Goal: Information Seeking & Learning: Check status

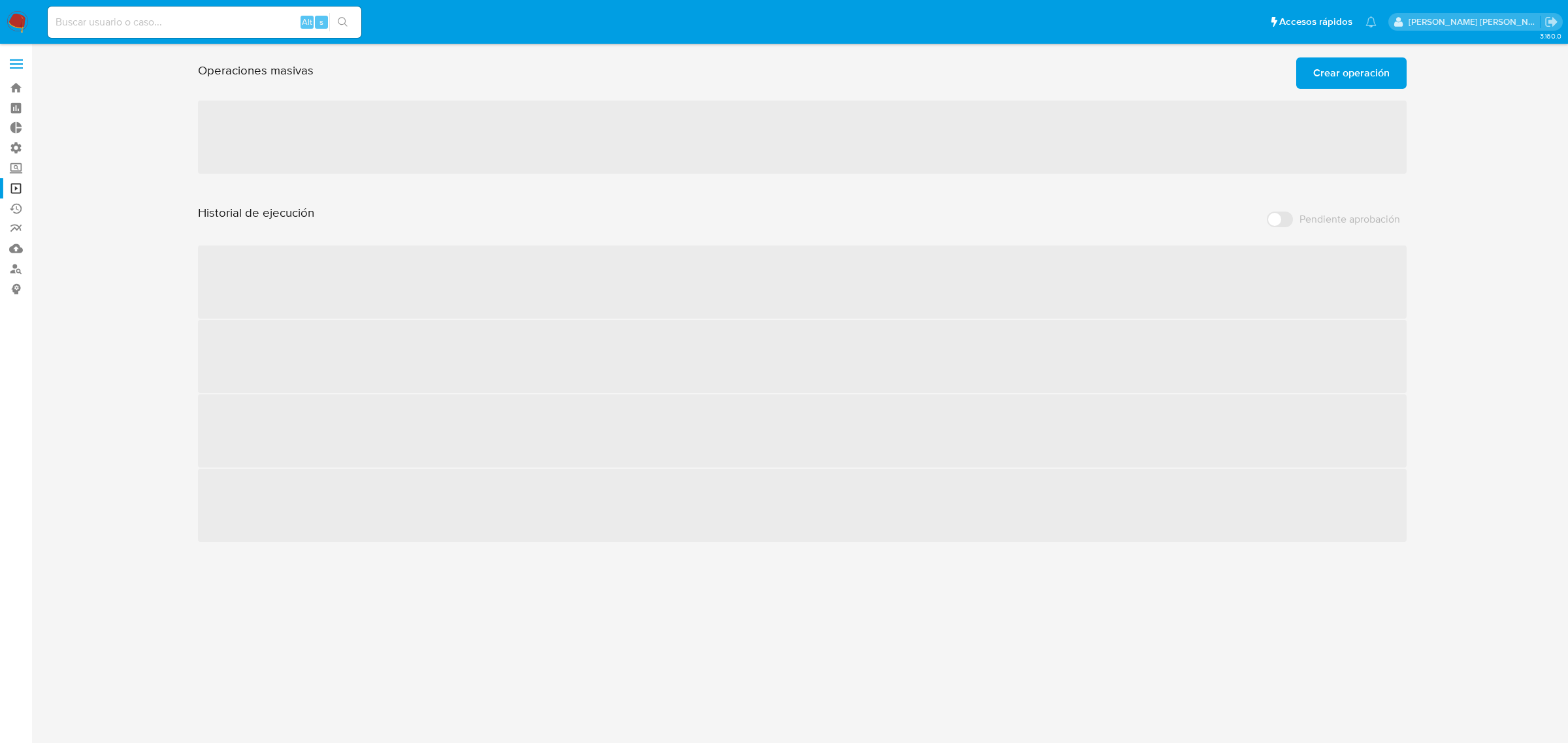
click at [16, 60] on span at bounding box center [16, 60] width 13 height 2
click at [0, 0] on input "checkbox" at bounding box center [0, 0] width 0 height 0
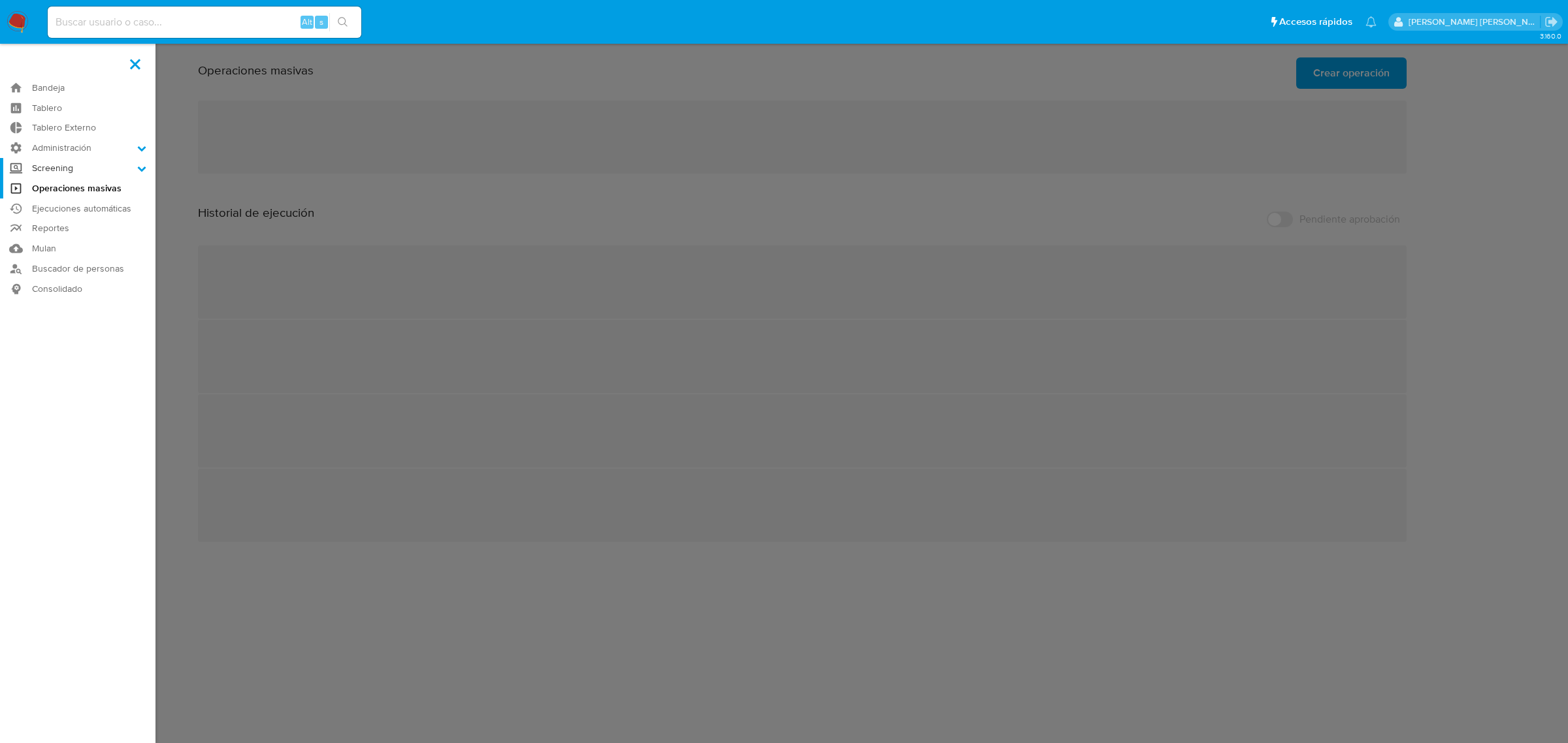
click at [115, 170] on label "Screening" at bounding box center [78, 167] width 155 height 20
click at [0, 0] on input "Screening" at bounding box center [0, 0] width 0 height 0
click at [93, 190] on link "Administrador de Listas" at bounding box center [78, 186] width 155 height 16
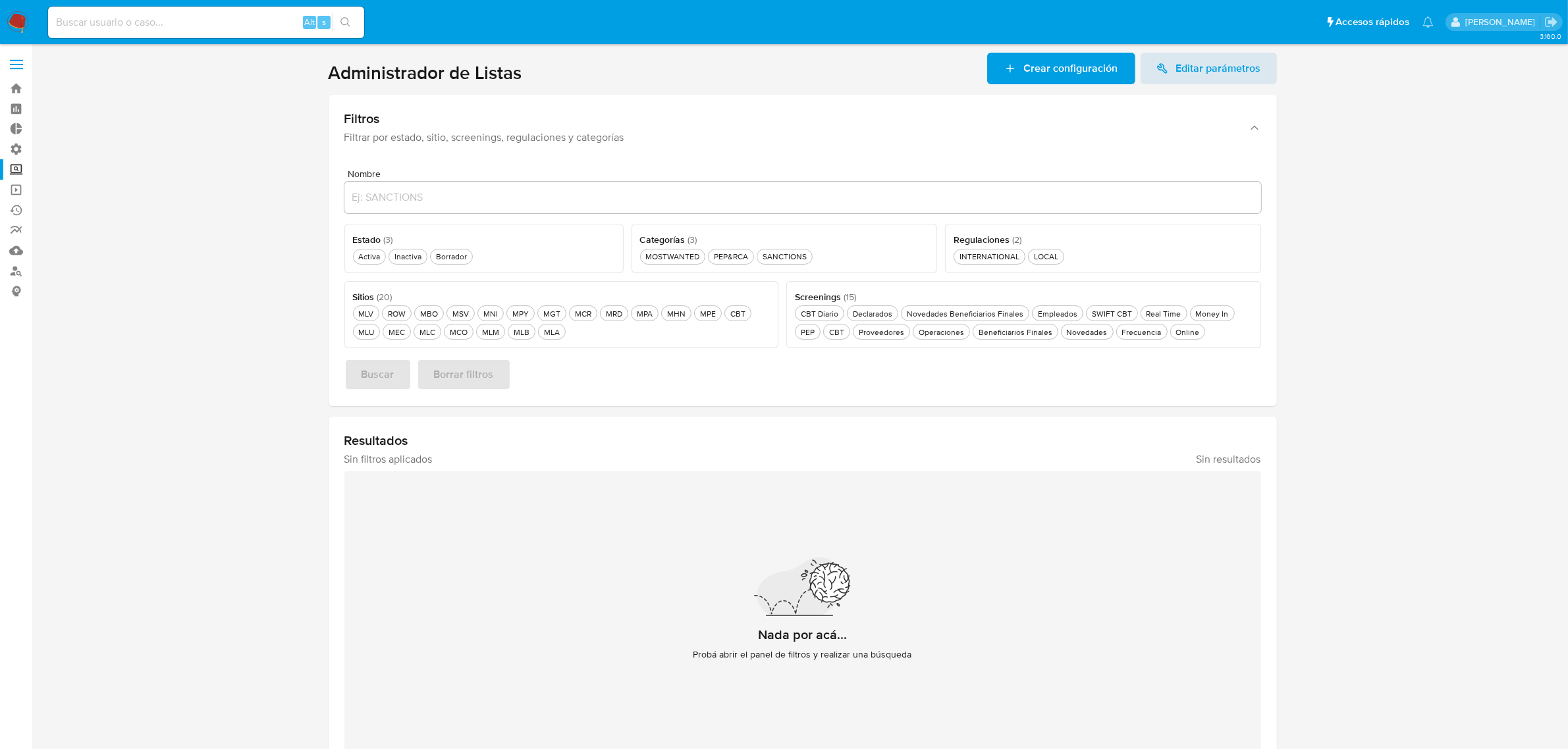
click at [1131, 341] on div "Screenings ( 15 ) Este campo es requerido CBT Diario CBT Diario Declarados Decl…" at bounding box center [1023, 315] width 475 height 68
click at [1131, 337] on div "Frecuencia Frecuencia" at bounding box center [1141, 332] width 45 height 11
click at [455, 330] on div "MCO MCO" at bounding box center [459, 332] width 23 height 11
click at [389, 369] on span "Buscar" at bounding box center [377, 374] width 33 height 29
click at [364, 255] on div "Activa Activa" at bounding box center [369, 256] width 27 height 11
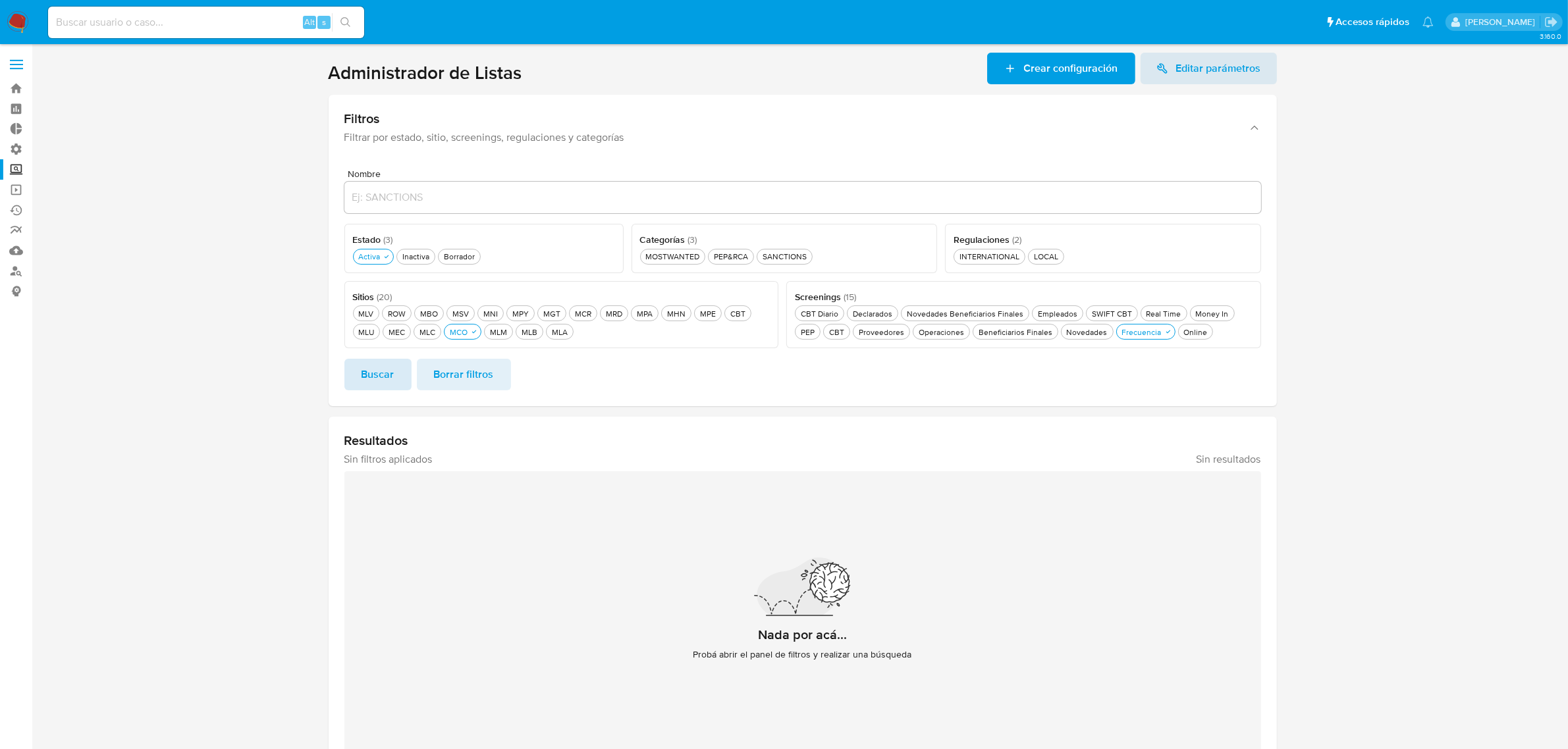
click at [375, 374] on span "Buscar" at bounding box center [377, 374] width 33 height 29
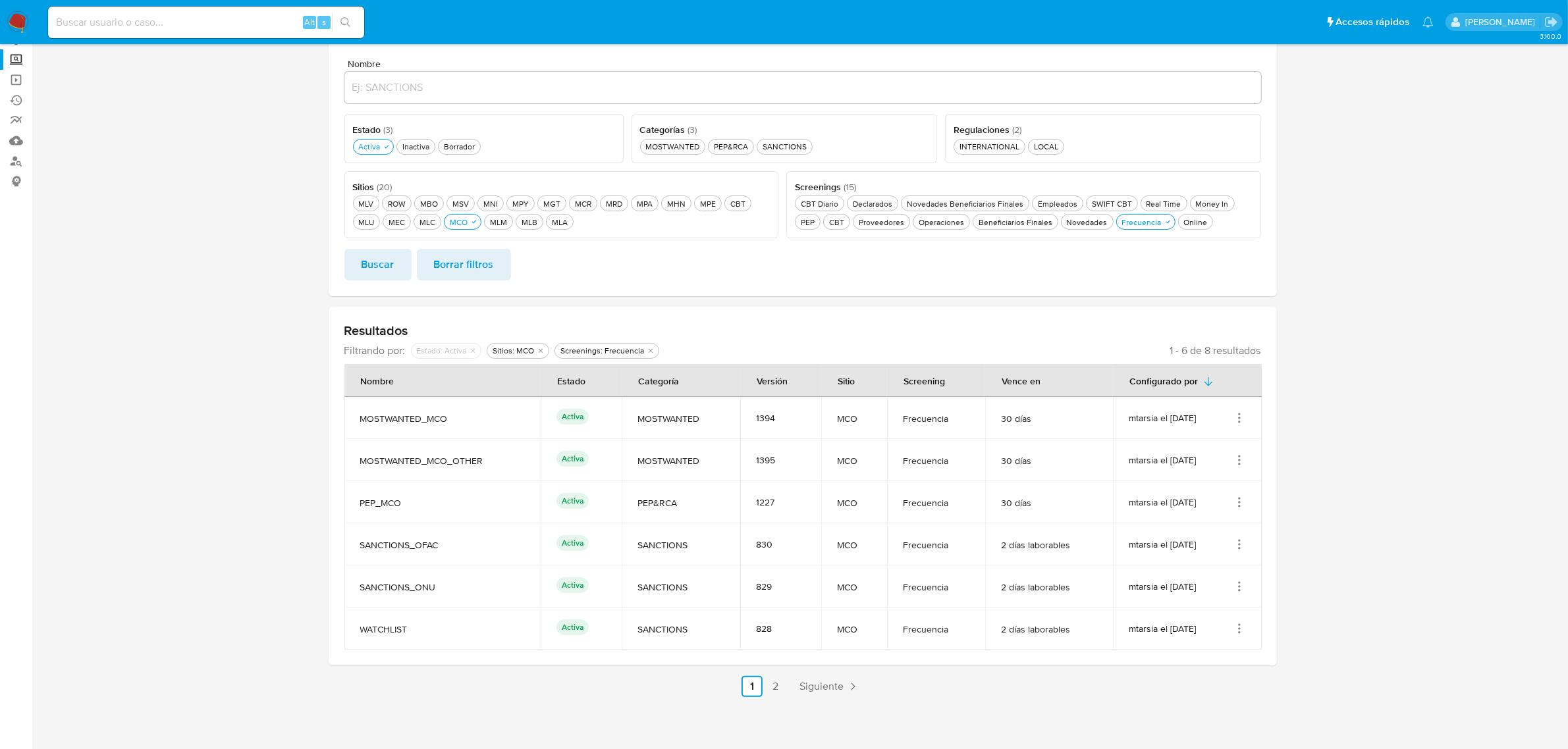
scroll to position [113, 0]
click at [1238, 410] on icon "Acciones" at bounding box center [1238, 415] width 13 height 13
click at [1154, 453] on button "Ver detalles" at bounding box center [1186, 445] width 119 height 35
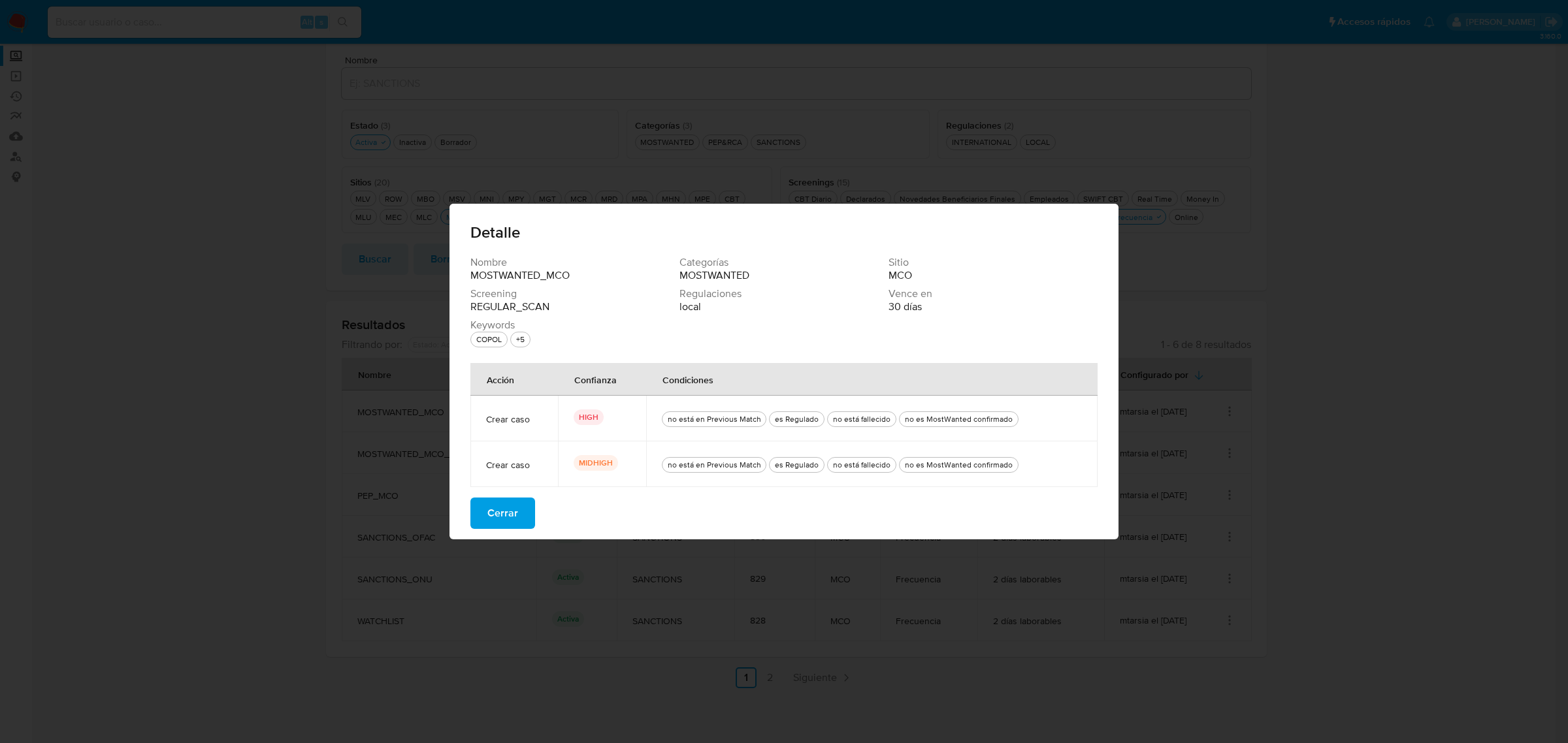
click at [501, 519] on span "Cerrar" at bounding box center [503, 513] width 30 height 29
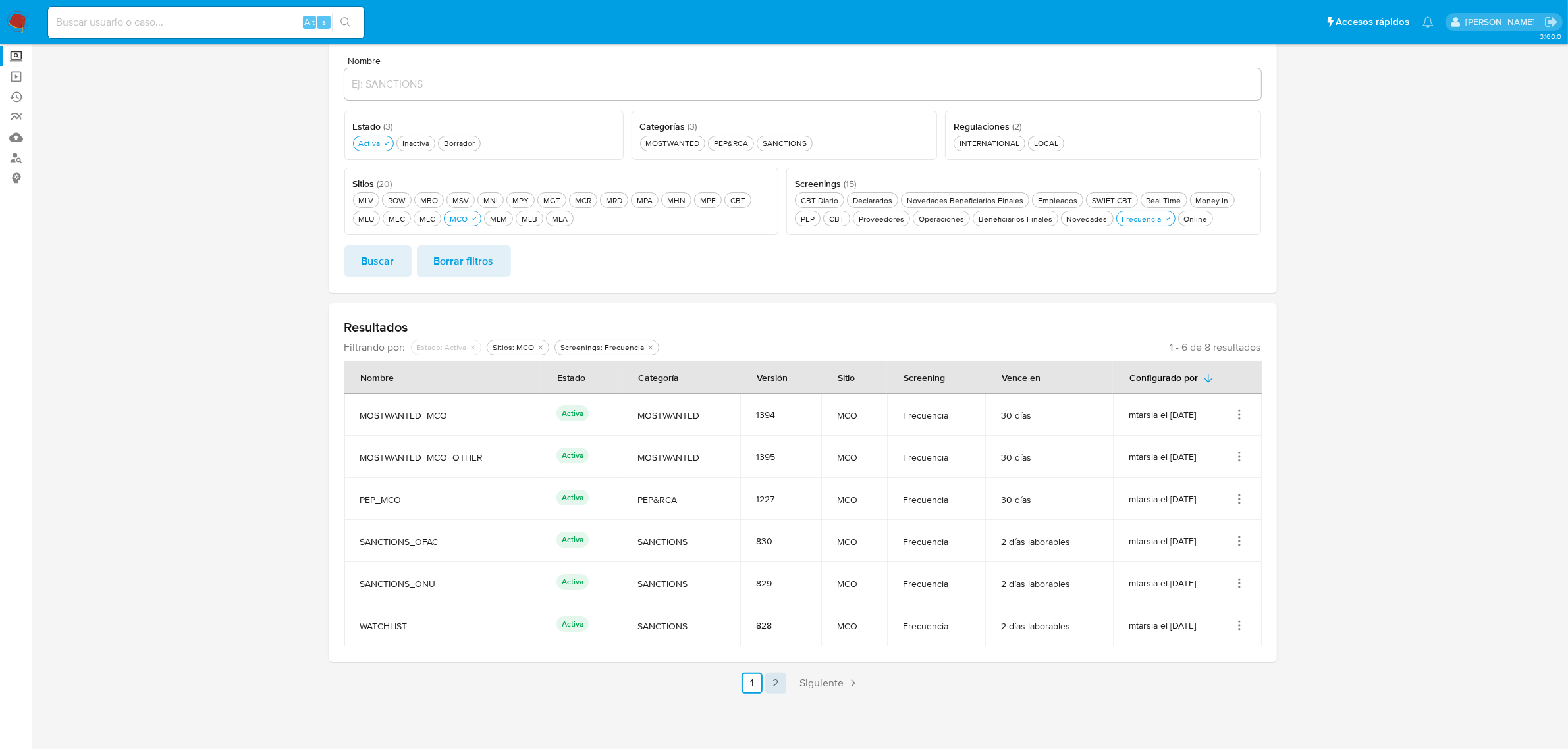
click at [776, 679] on link "2" at bounding box center [775, 683] width 21 height 21
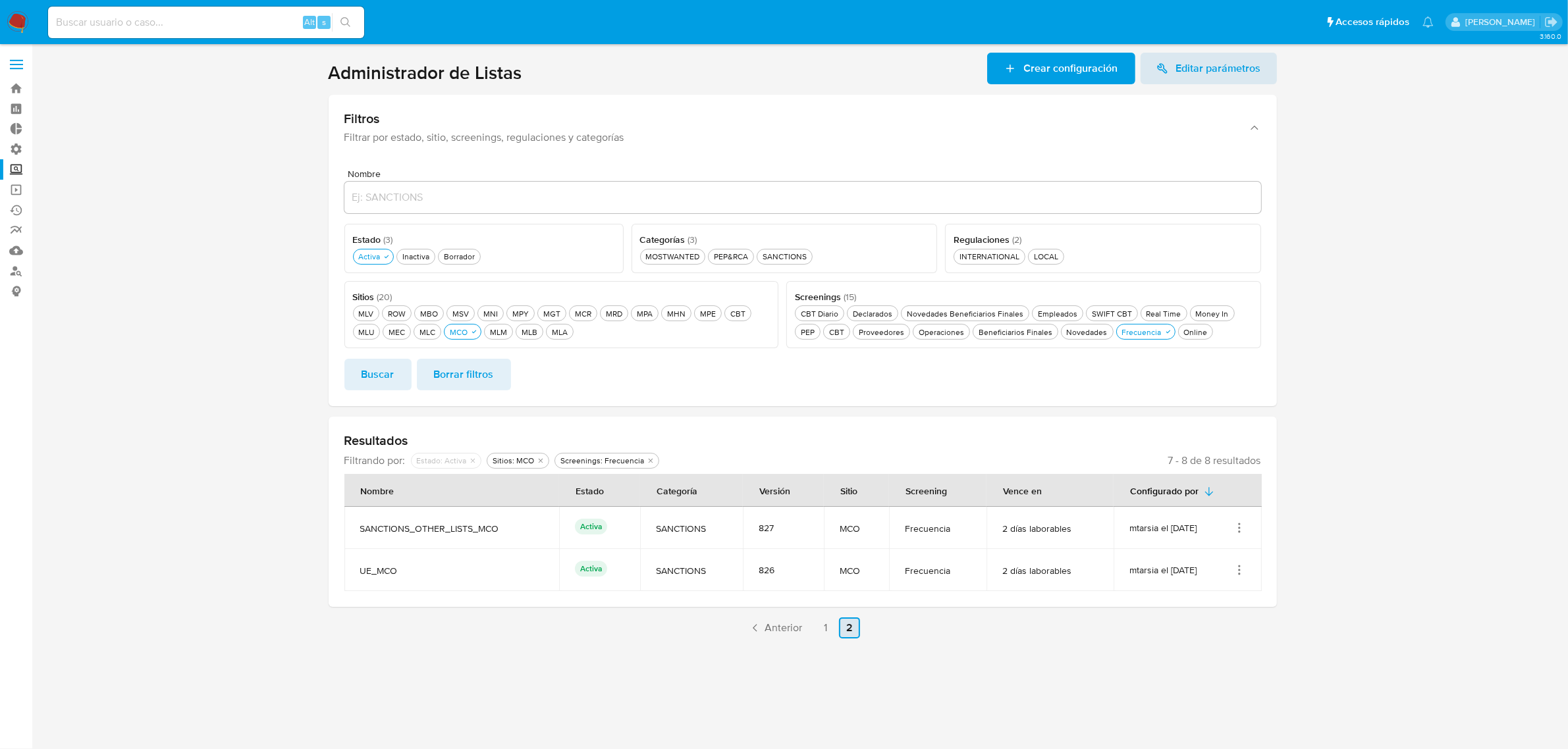
scroll to position [0, 0]
click at [824, 629] on link "1" at bounding box center [832, 628] width 21 height 21
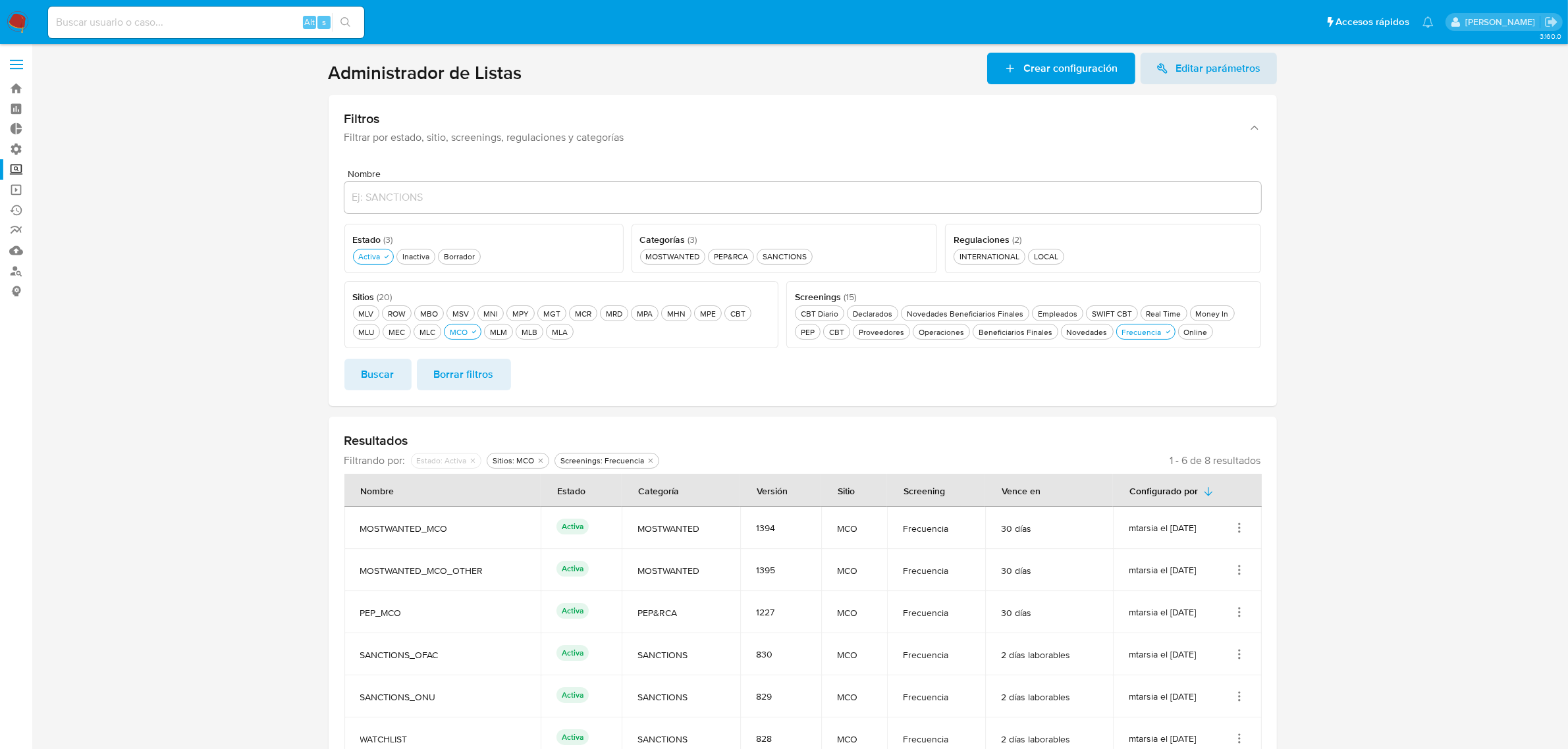
click at [16, 66] on label at bounding box center [16, 64] width 33 height 28
click at [0, 0] on input "checkbox" at bounding box center [0, 0] width 0 height 0
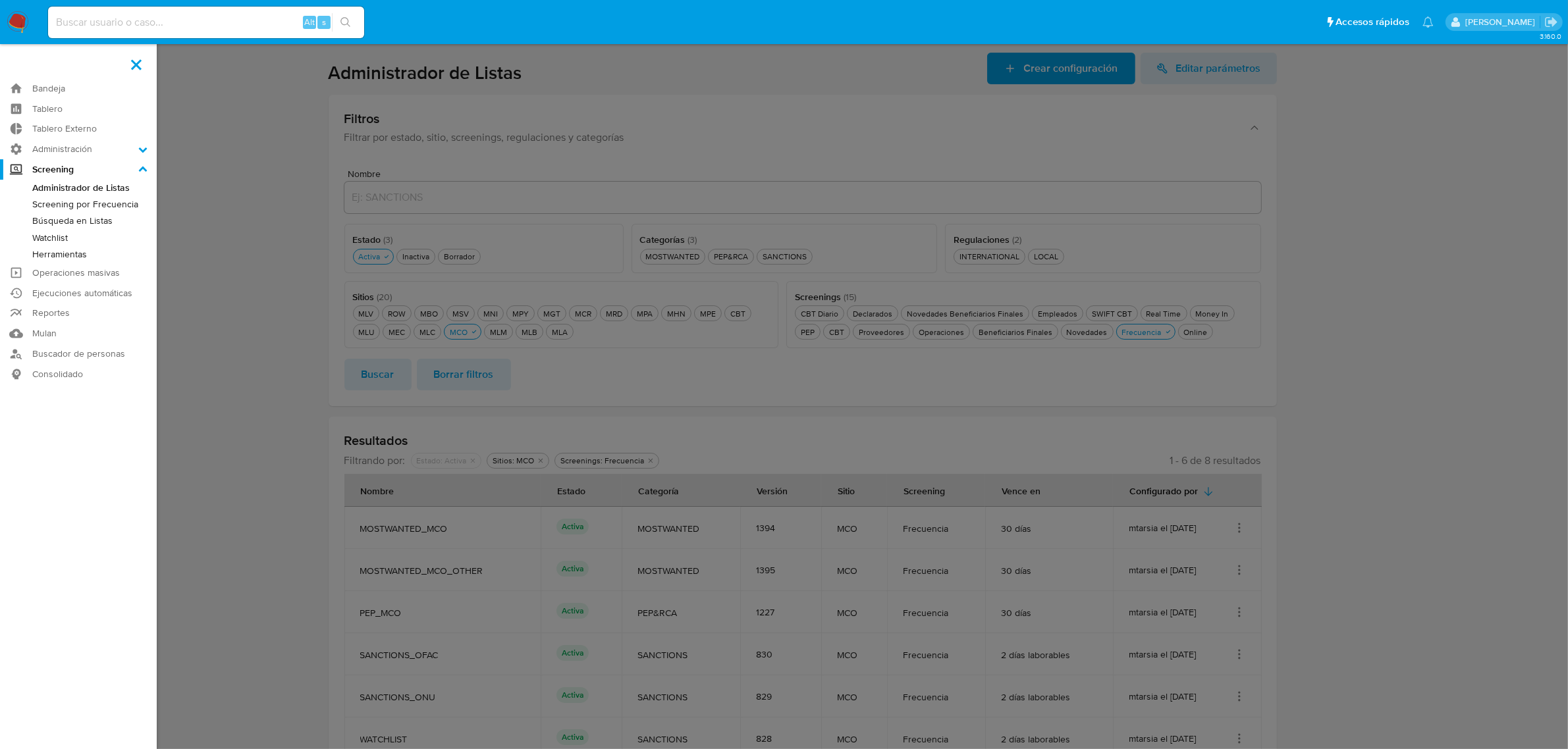
click at [91, 204] on link "Screening por Frecuencia" at bounding box center [78, 204] width 156 height 16
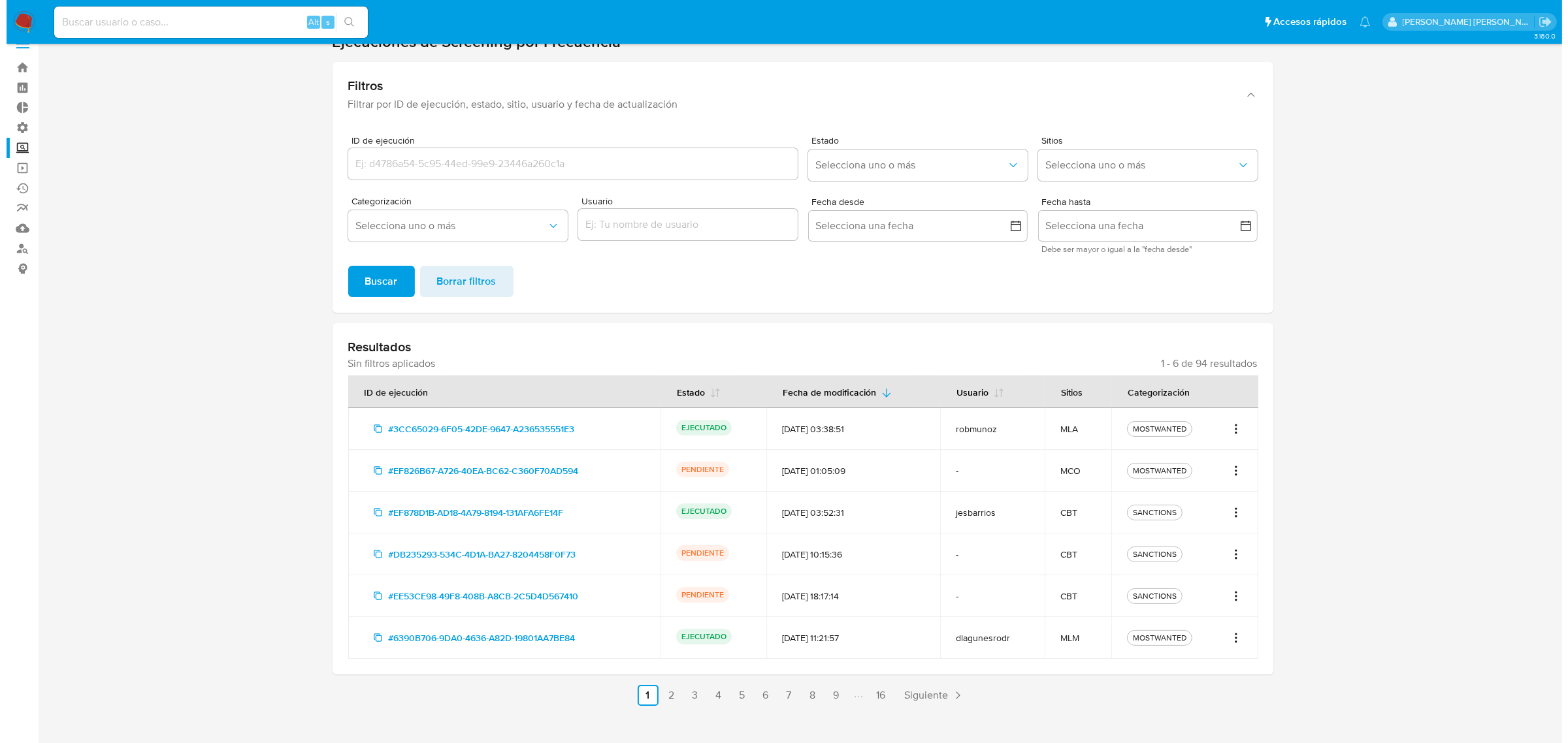
scroll to position [37, 0]
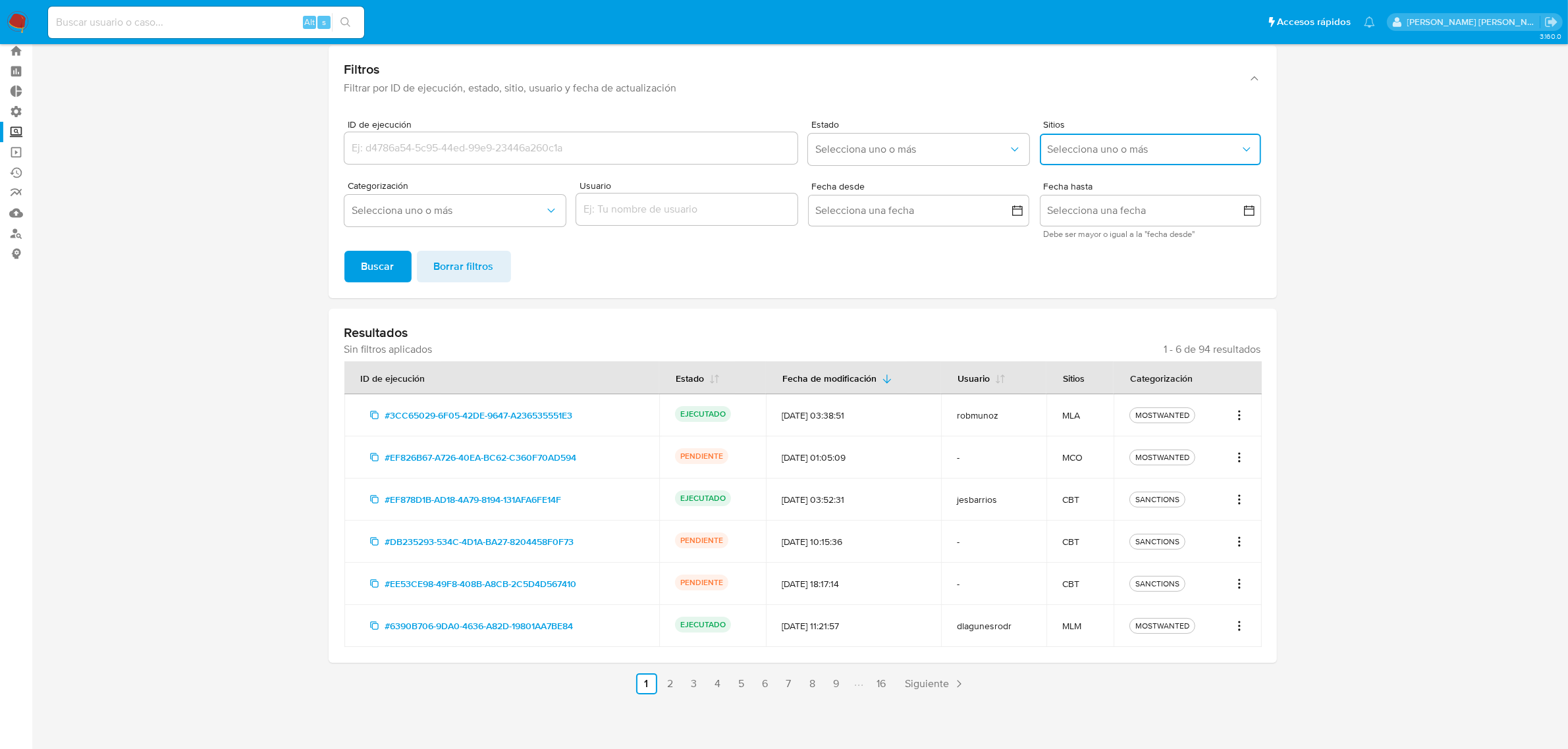
click at [1074, 154] on span "Selecciona uno o más" at bounding box center [1143, 149] width 192 height 13
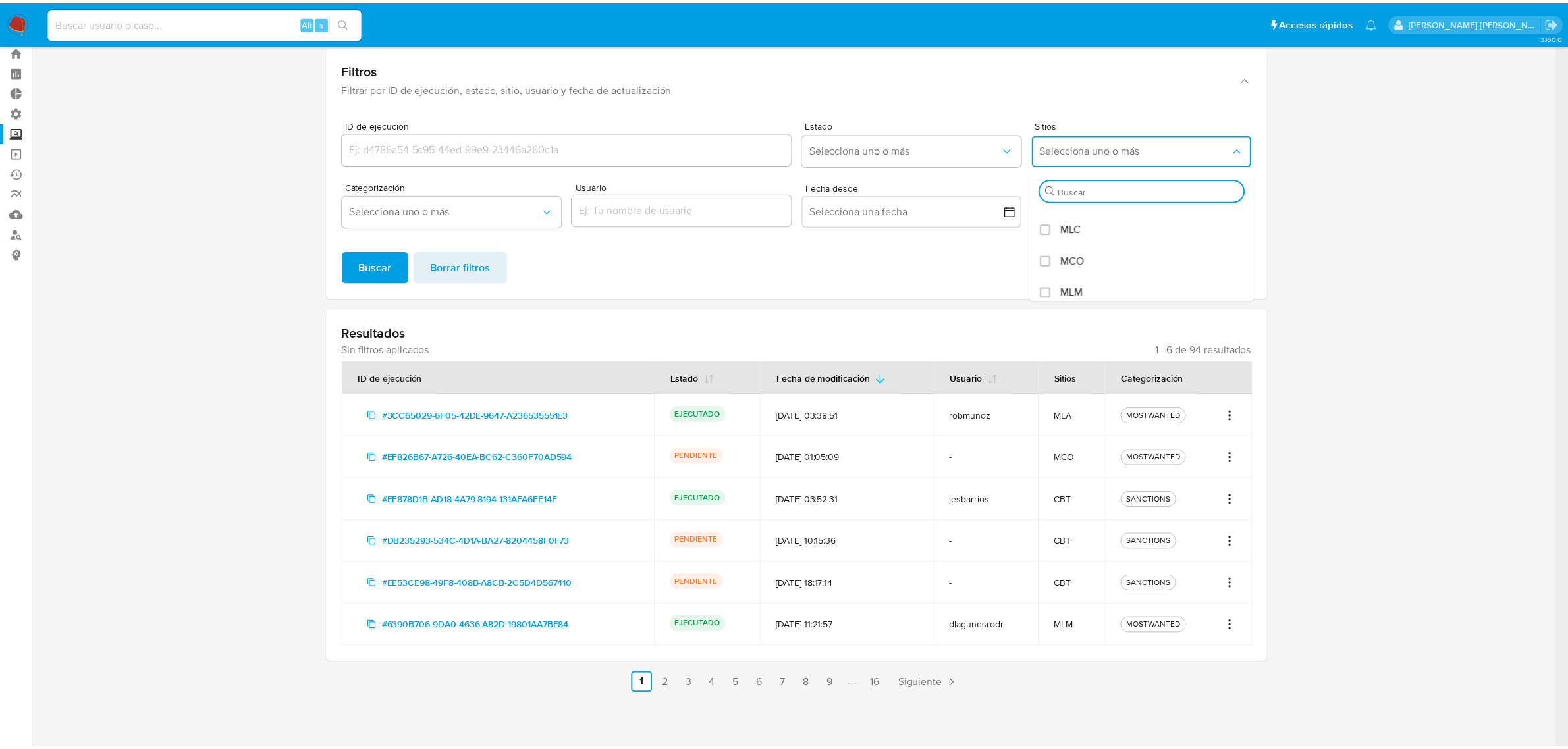
scroll to position [494, 0]
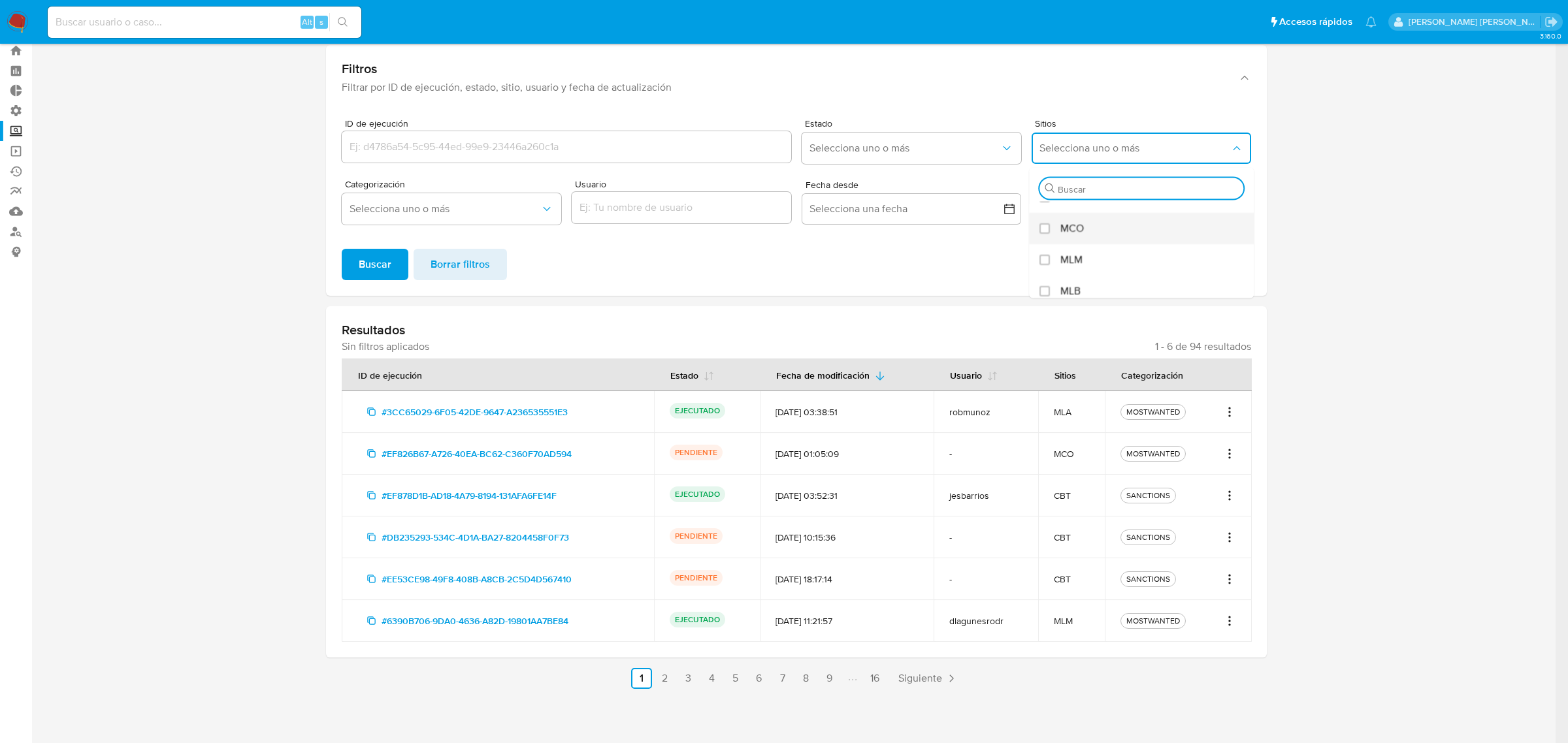
click at [1069, 223] on span "MCO" at bounding box center [1072, 229] width 23 height 13
checkbox input "true"
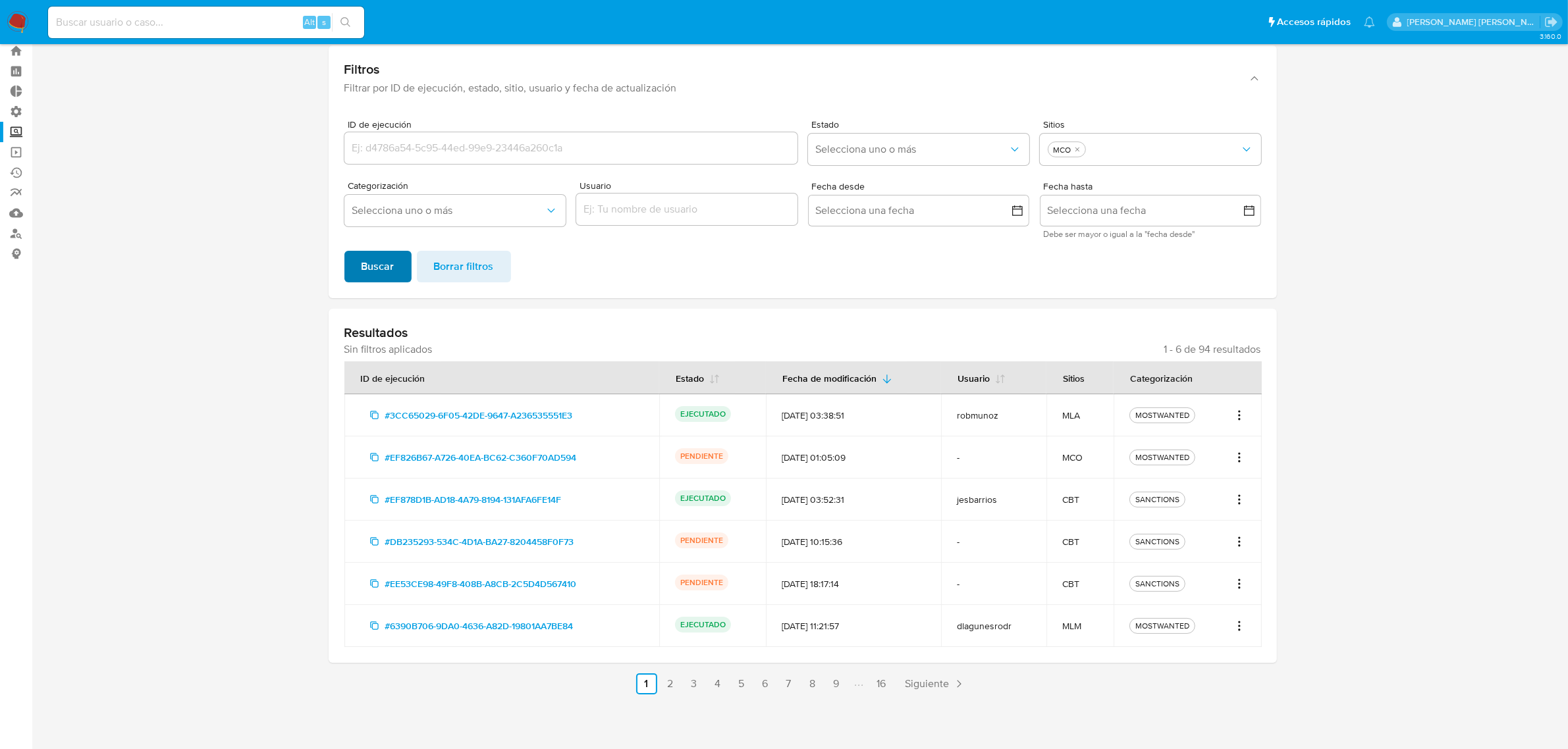
click at [393, 263] on button "Buscar" at bounding box center [377, 266] width 67 height 31
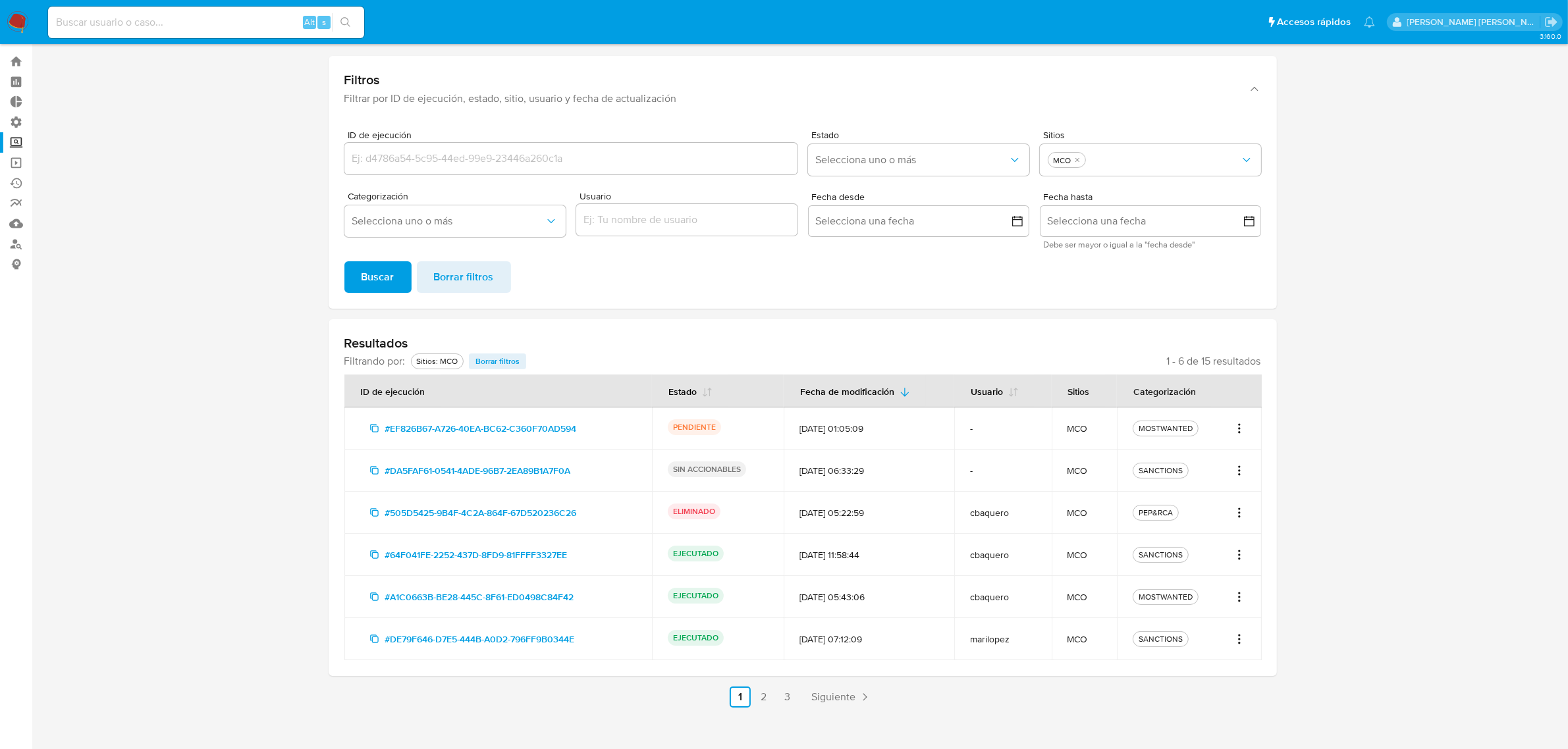
scroll to position [40, 0]
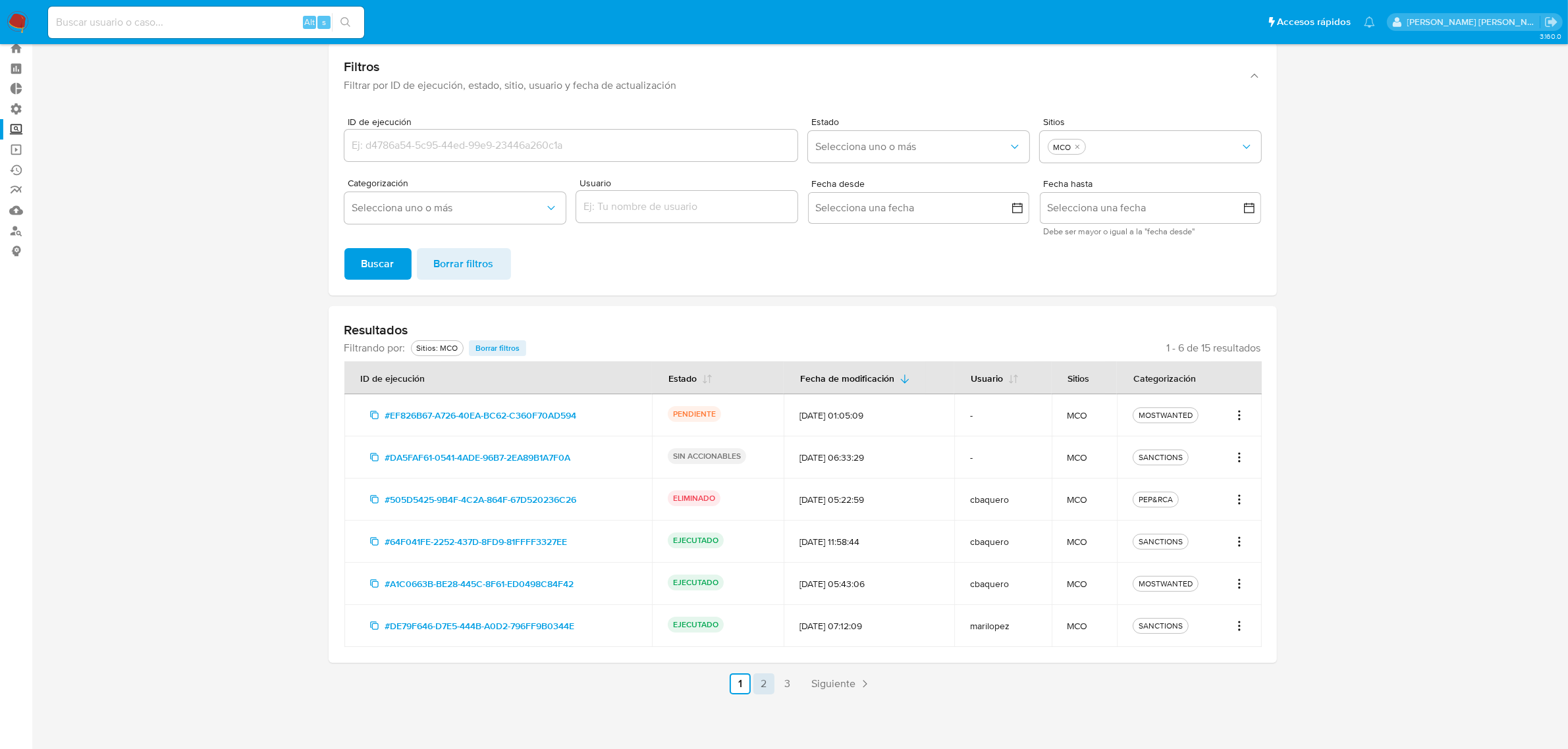
click at [765, 683] on link "2" at bounding box center [763, 683] width 21 height 21
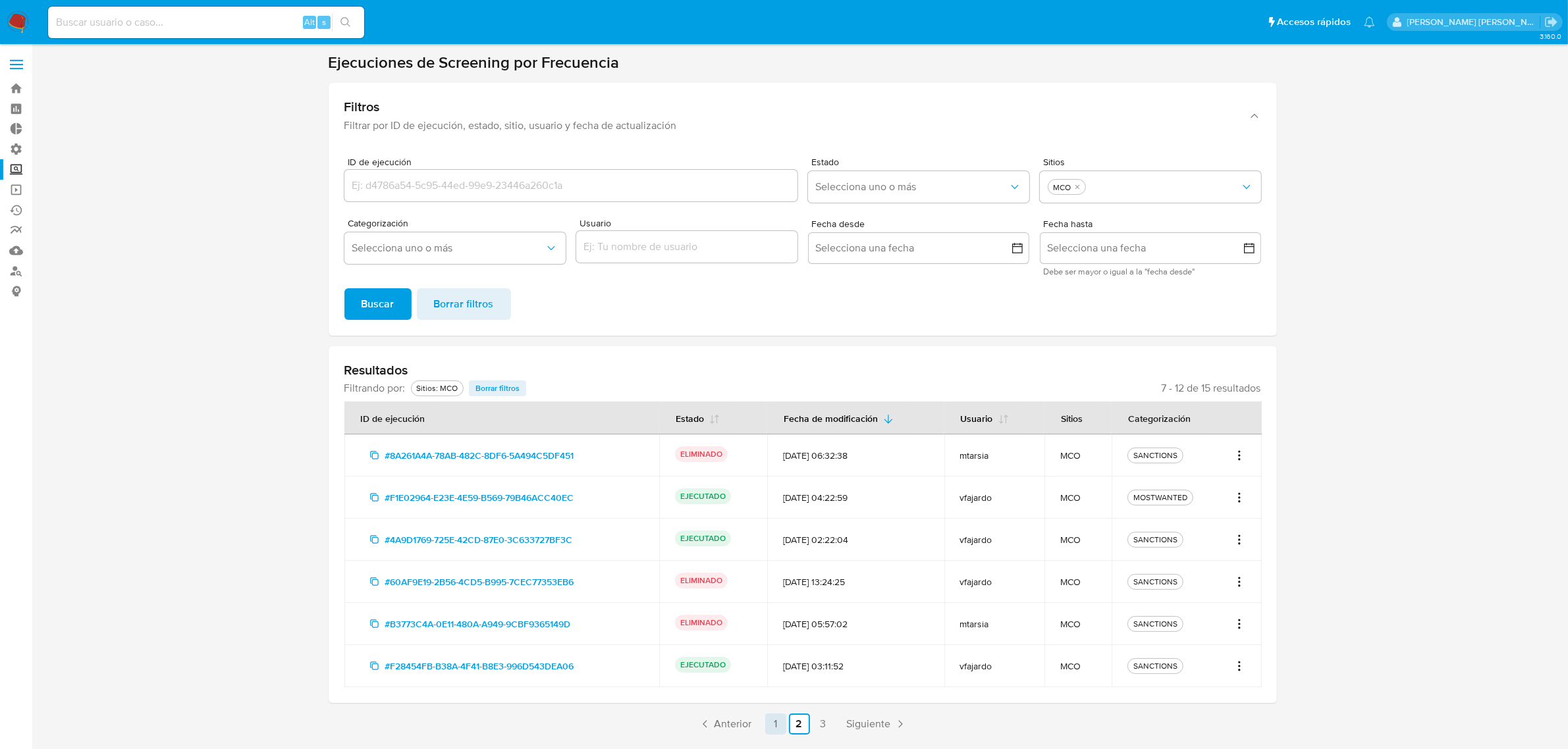
click at [775, 723] on link "1" at bounding box center [775, 724] width 21 height 21
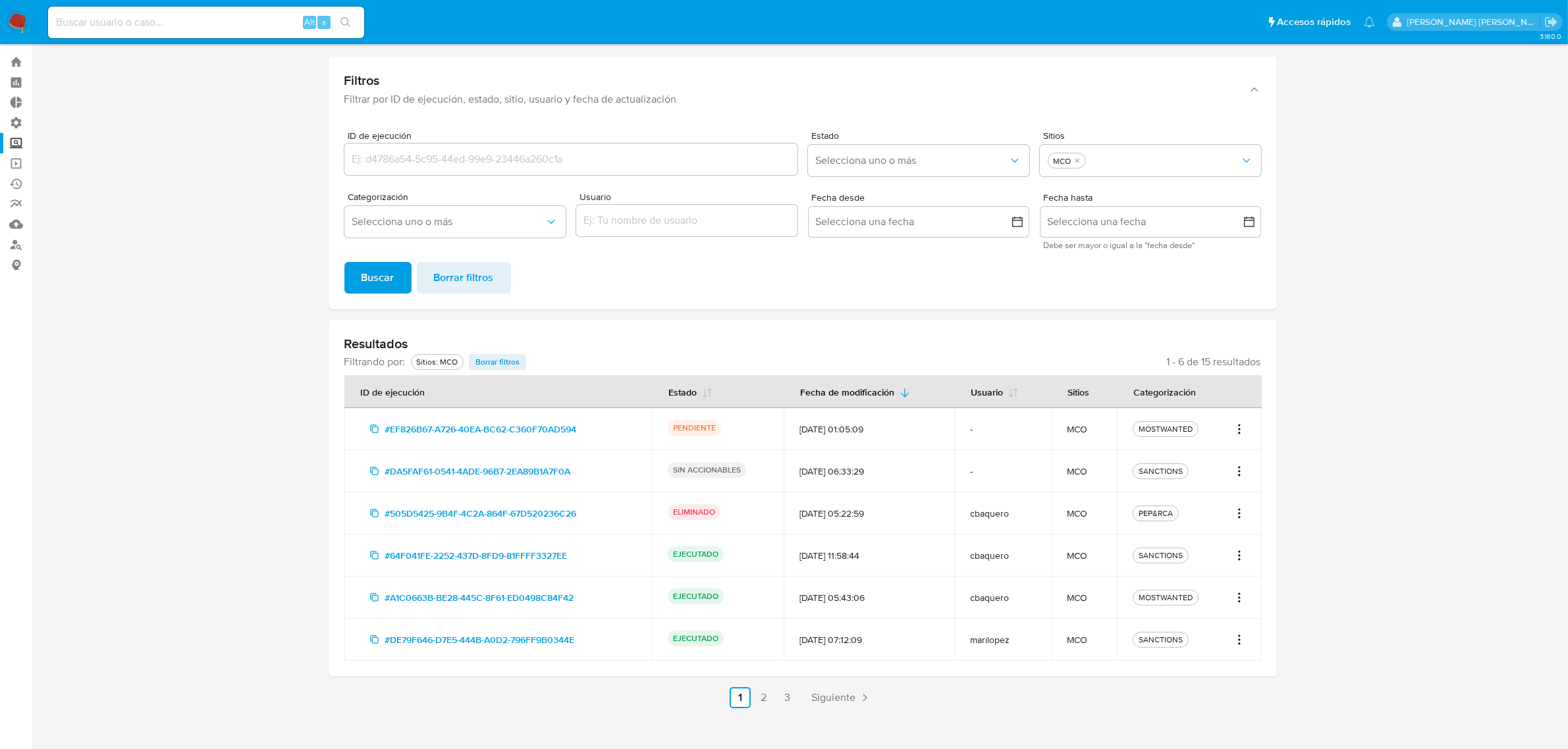
scroll to position [40, 0]
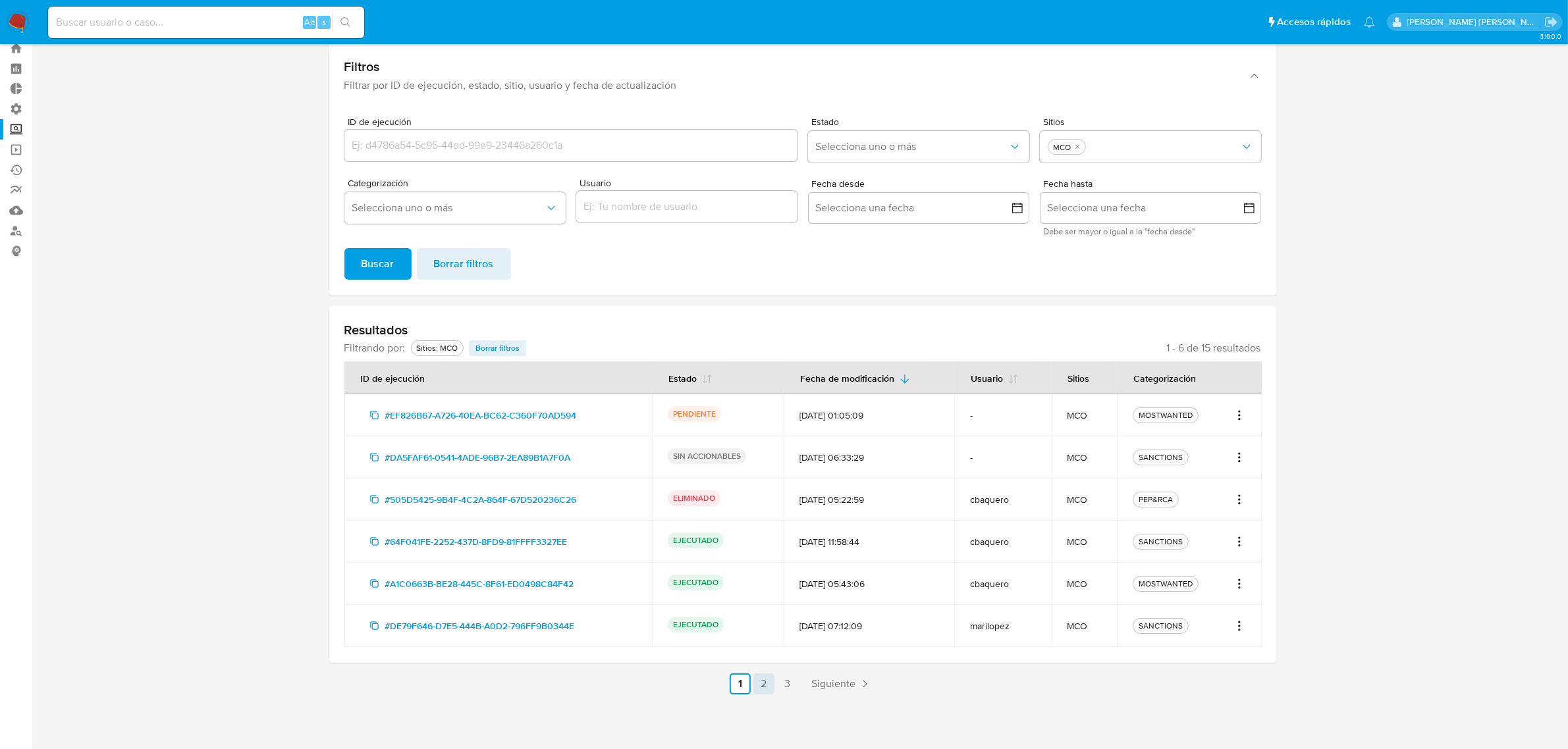
click at [759, 687] on link "2" at bounding box center [763, 683] width 21 height 21
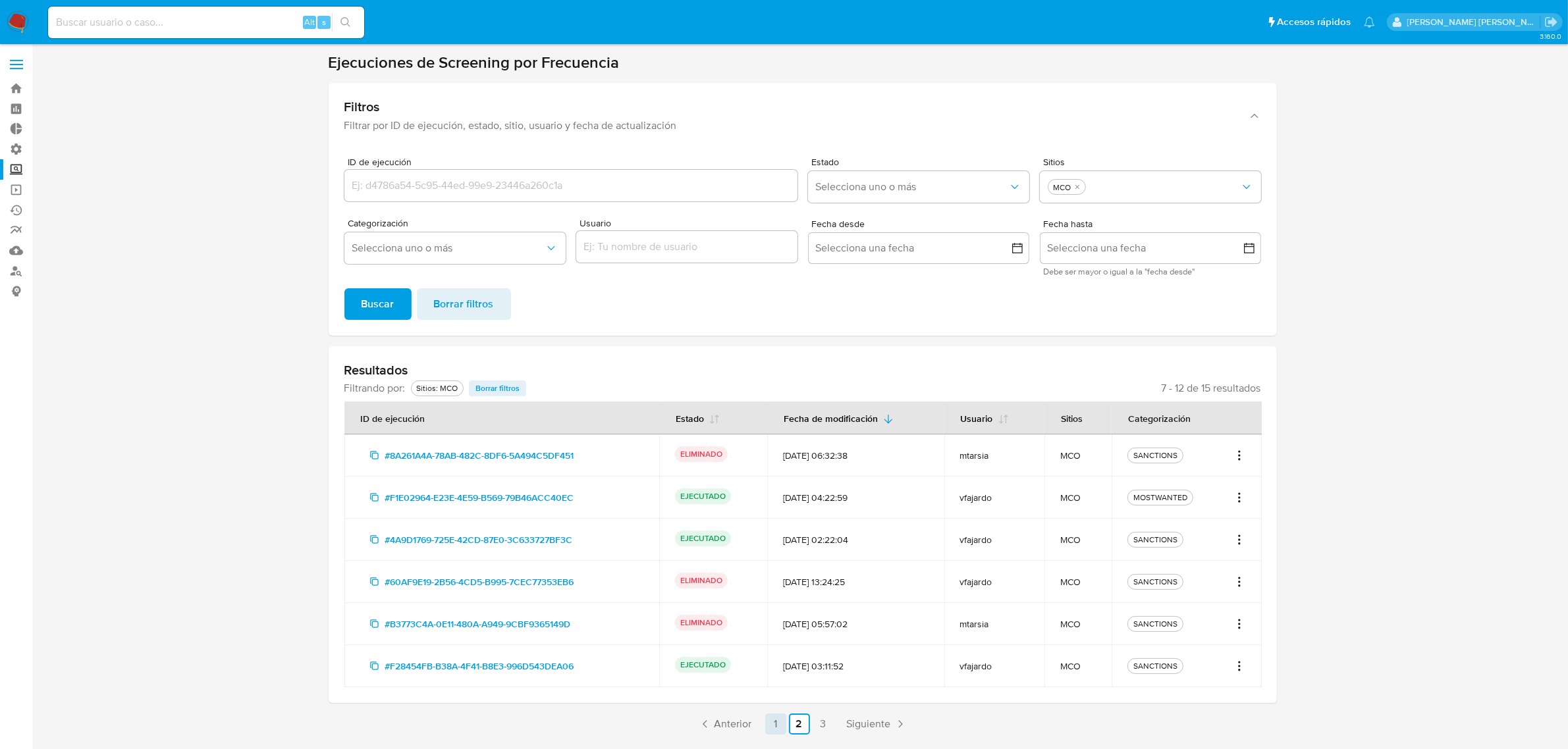
click at [779, 727] on link "1" at bounding box center [775, 724] width 21 height 21
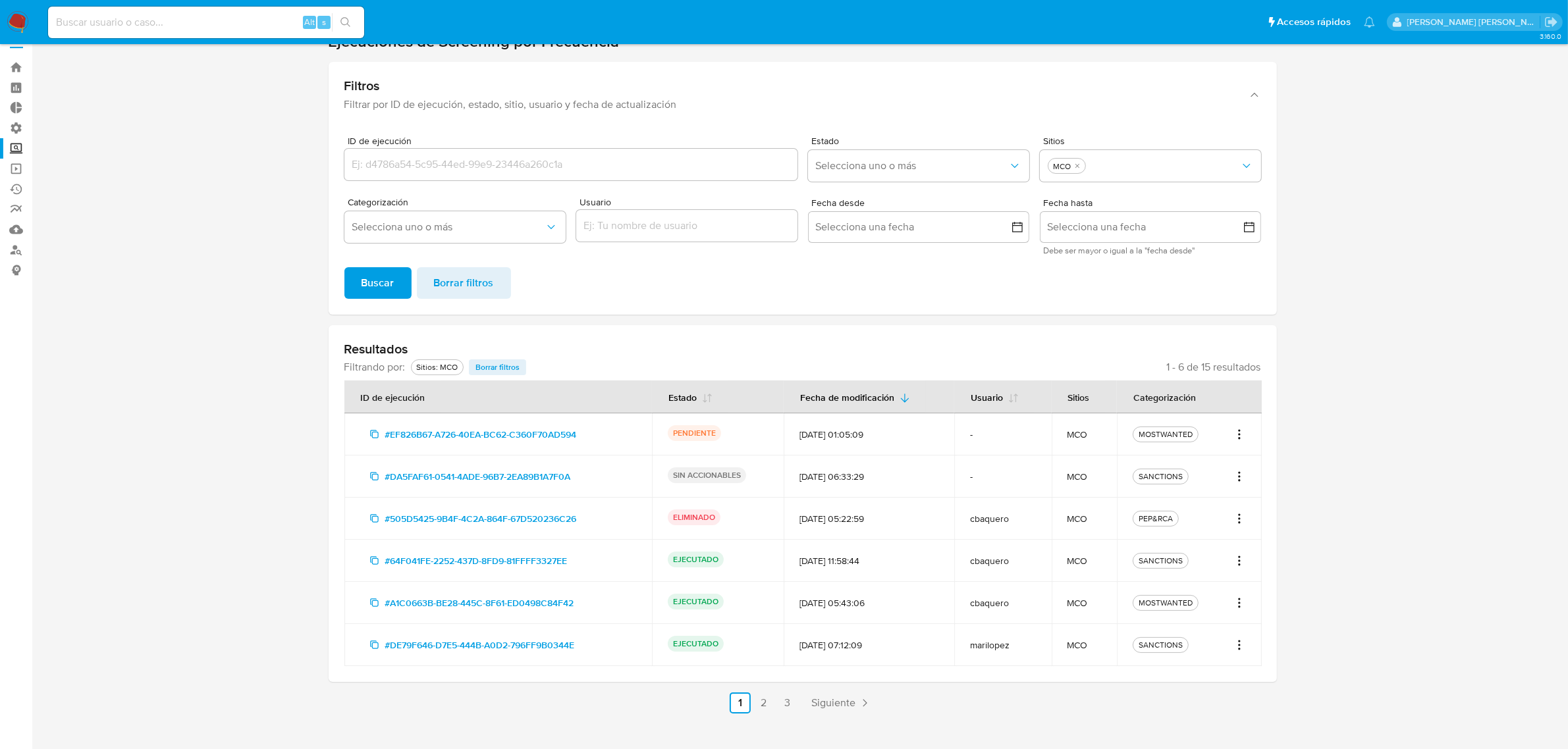
scroll to position [40, 0]
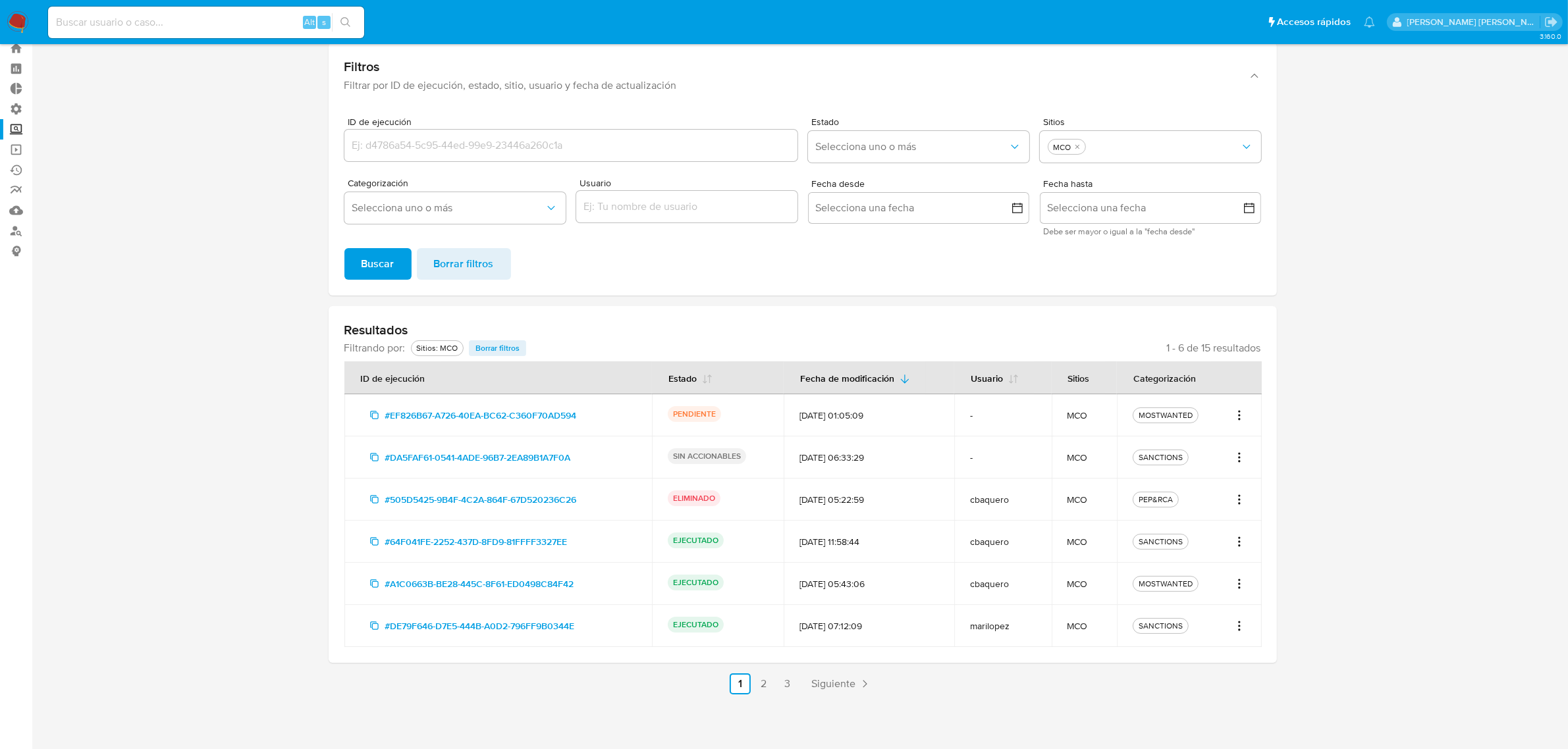
click at [1236, 581] on icon "Acciones" at bounding box center [1238, 584] width 13 height 16
click at [1200, 613] on button "Ver detalles" at bounding box center [1196, 612] width 99 height 31
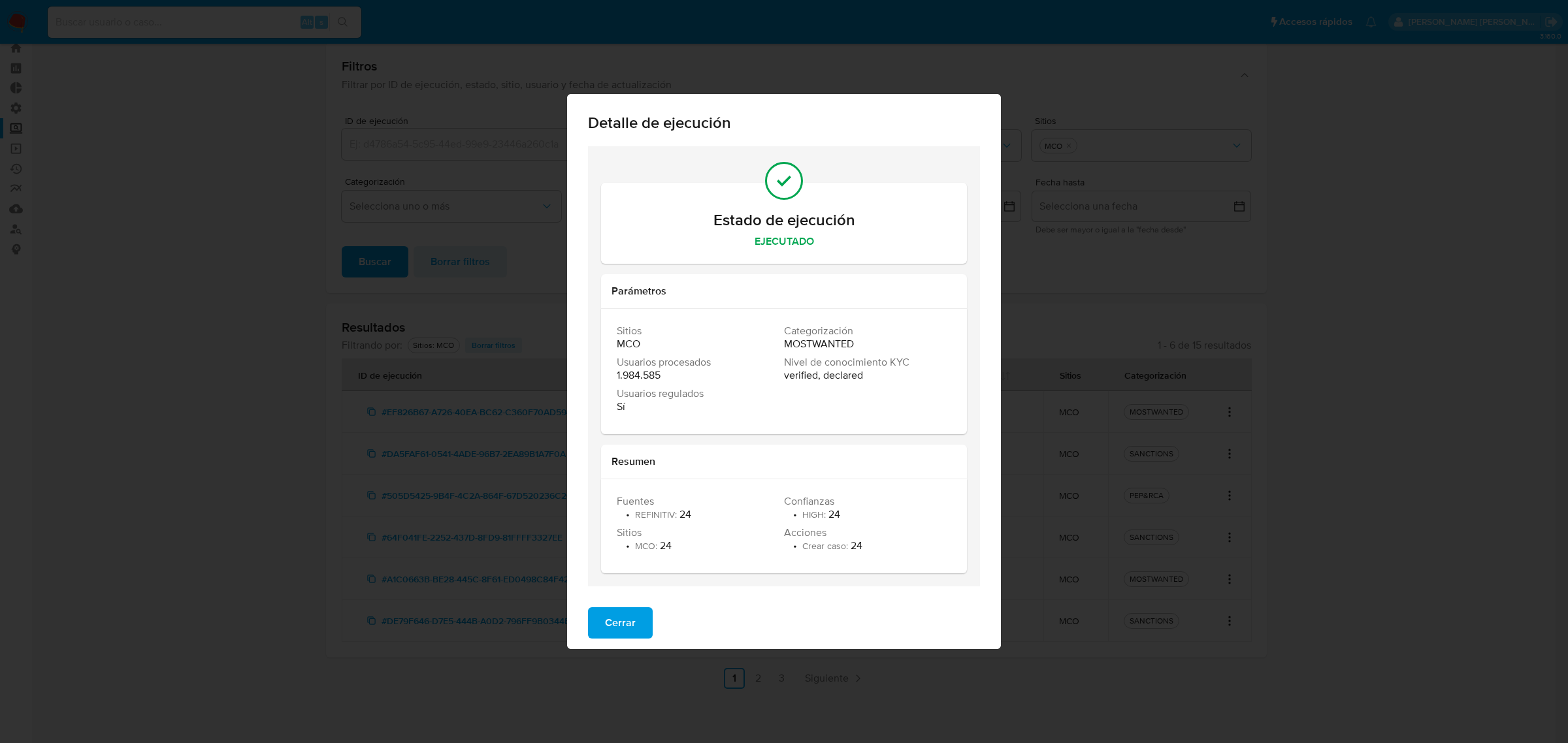
click at [594, 632] on button "Cerrar" at bounding box center [620, 623] width 65 height 31
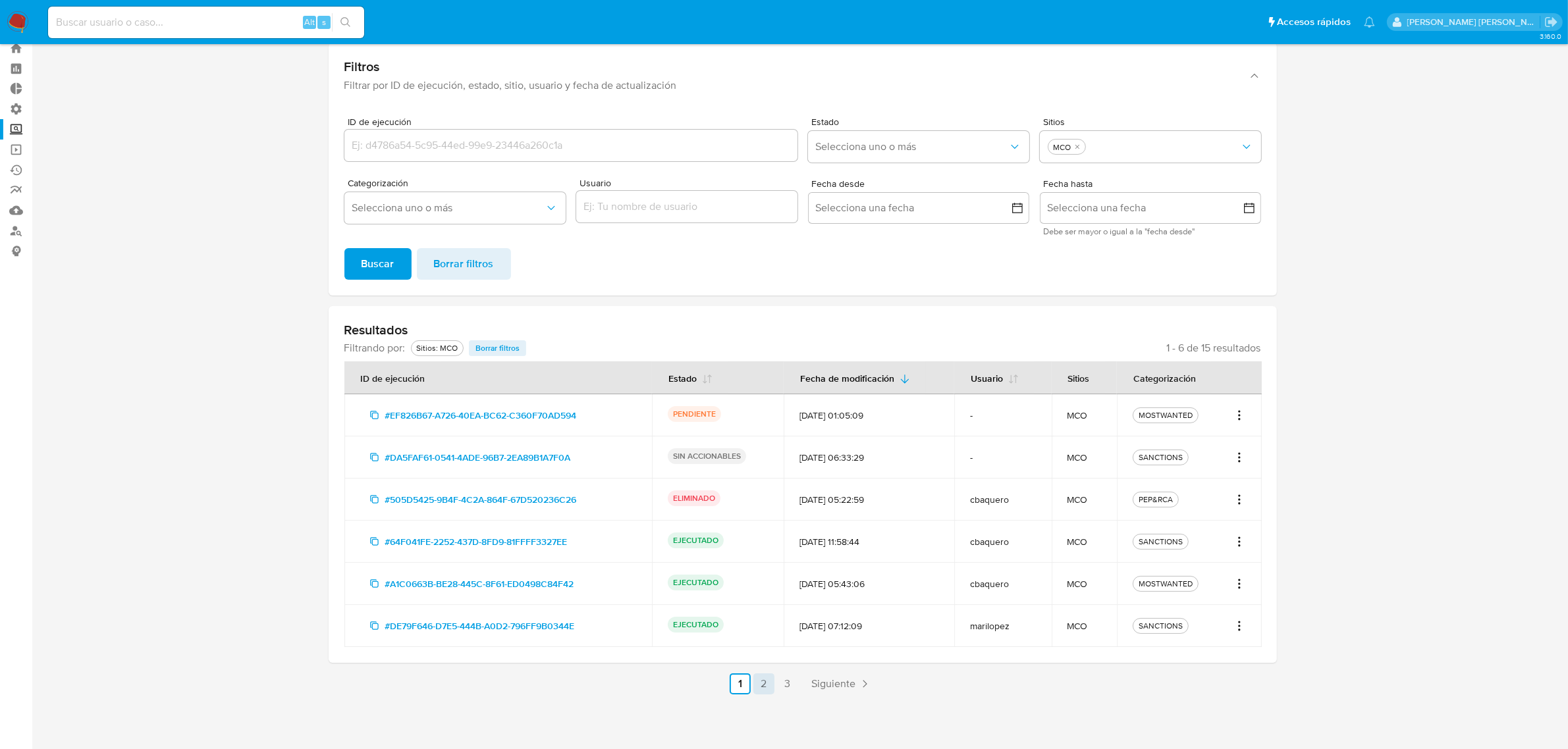
click at [769, 685] on link "2" at bounding box center [763, 683] width 21 height 21
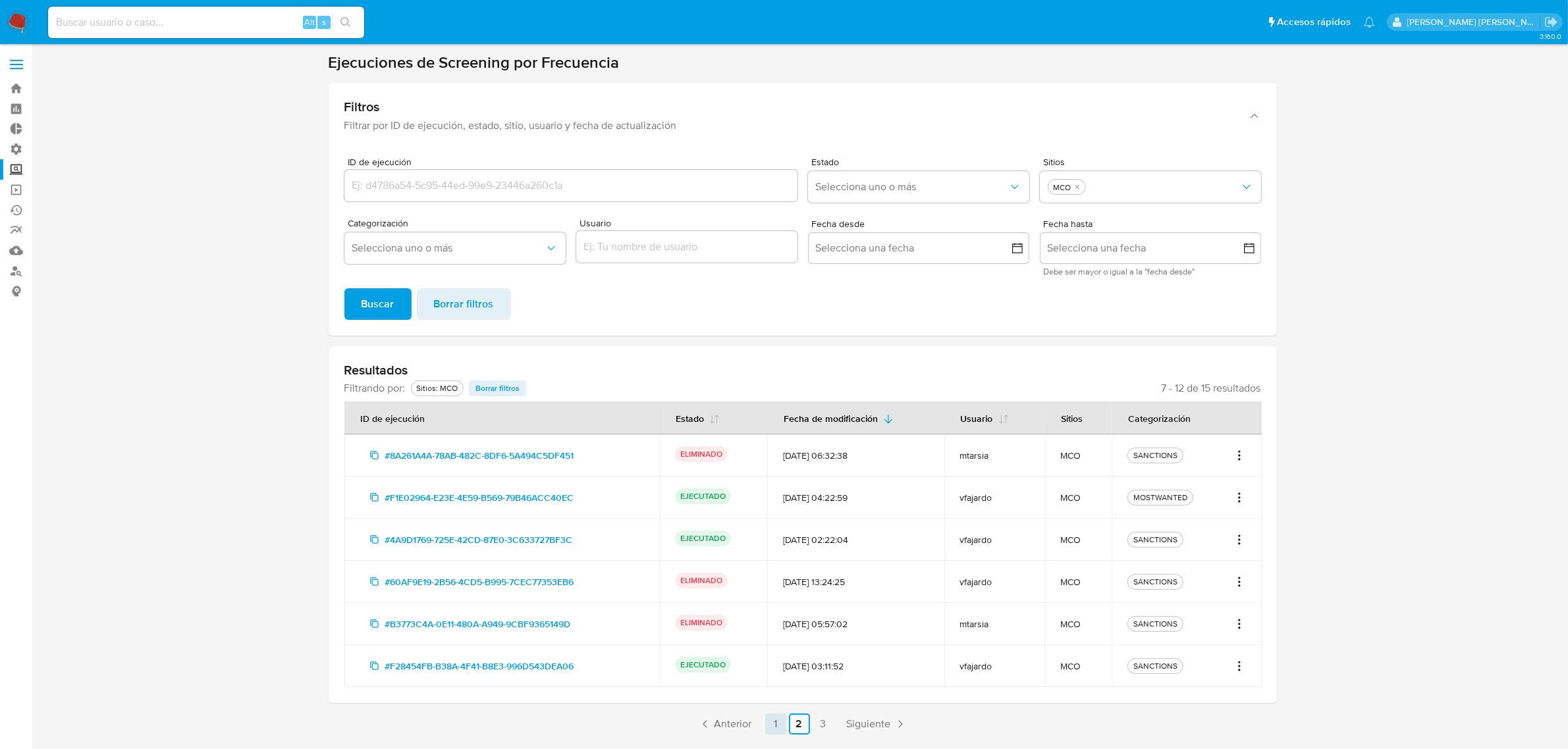
click at [780, 721] on link "1" at bounding box center [775, 724] width 21 height 21
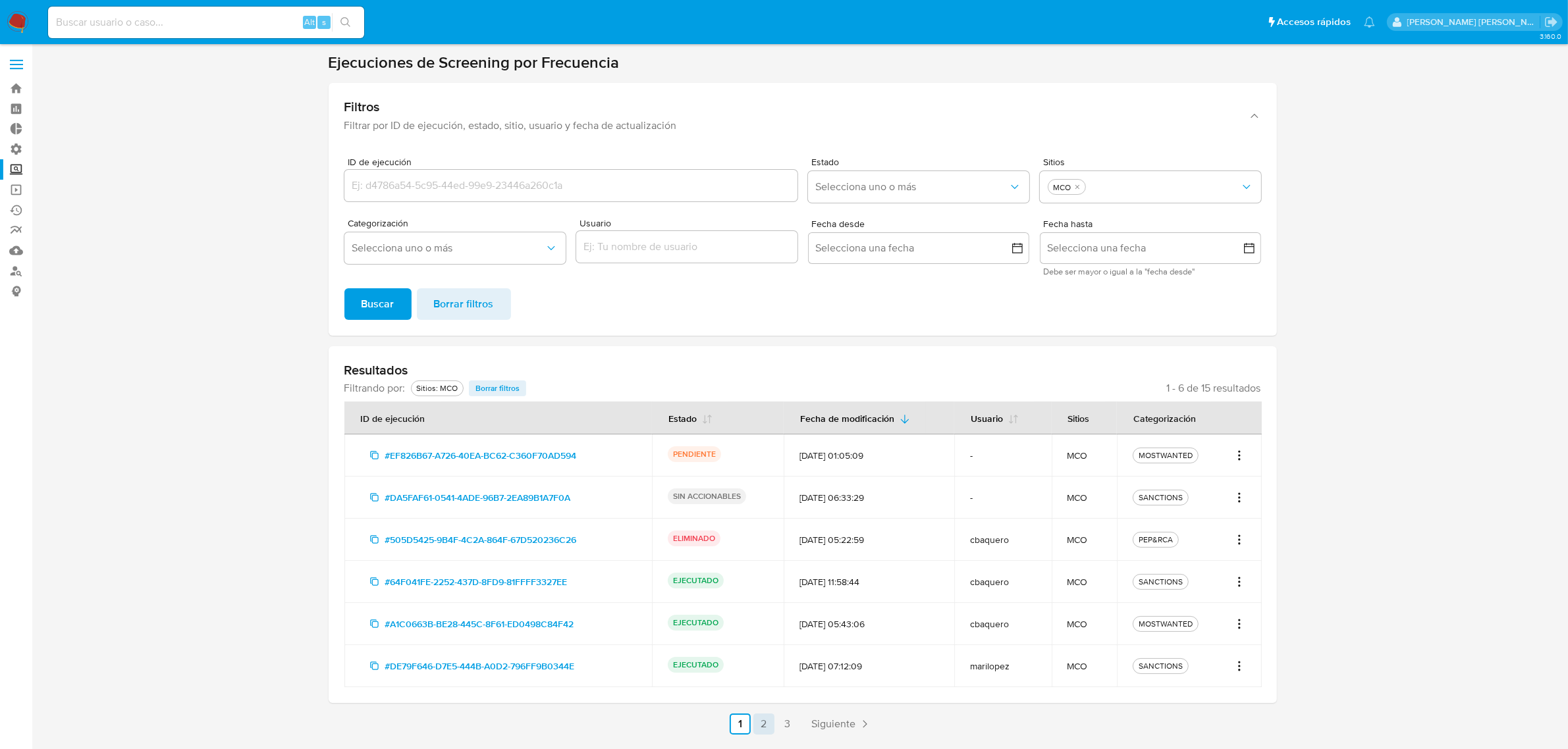
click at [762, 719] on link "2" at bounding box center [763, 724] width 21 height 21
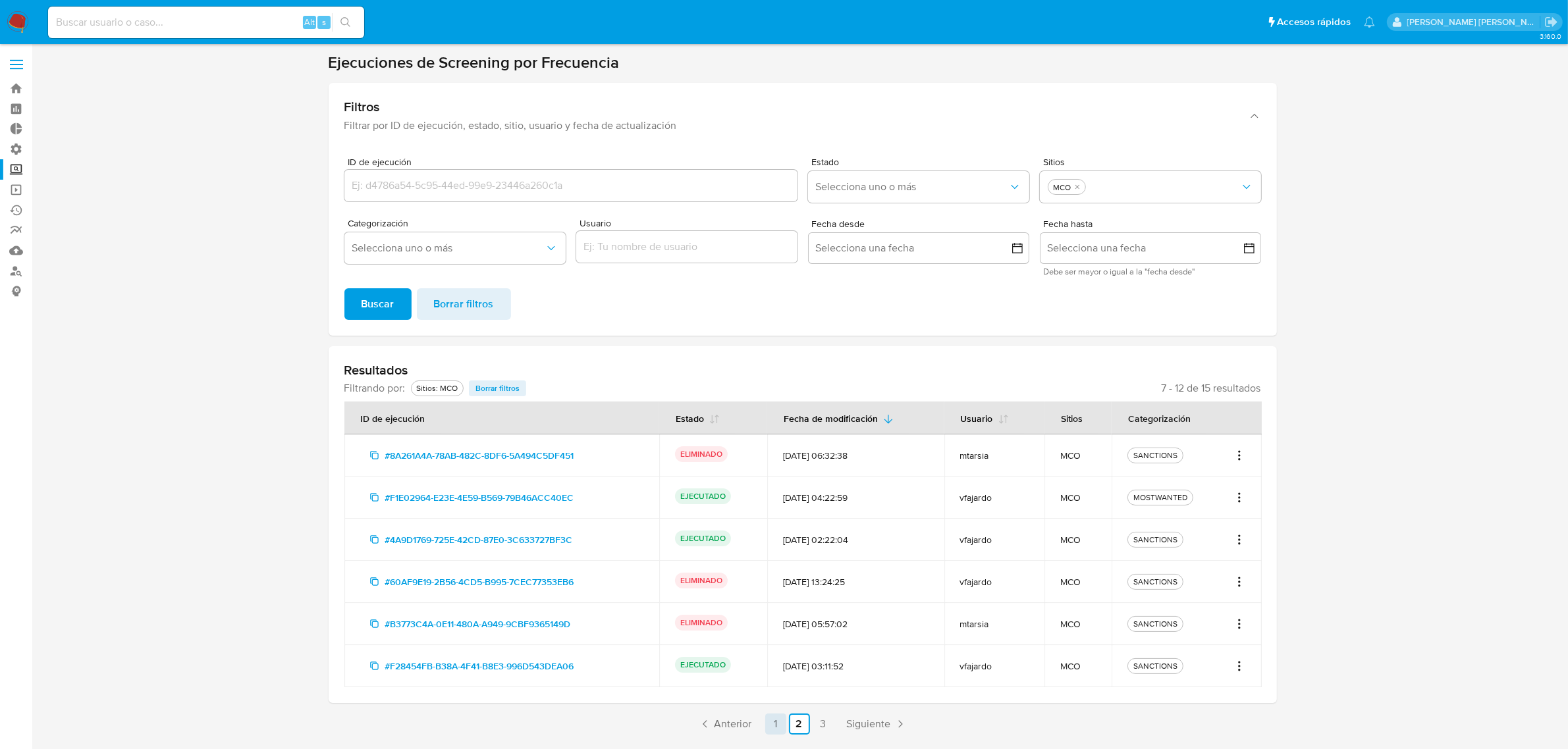
click at [776, 728] on link "1" at bounding box center [775, 724] width 21 height 21
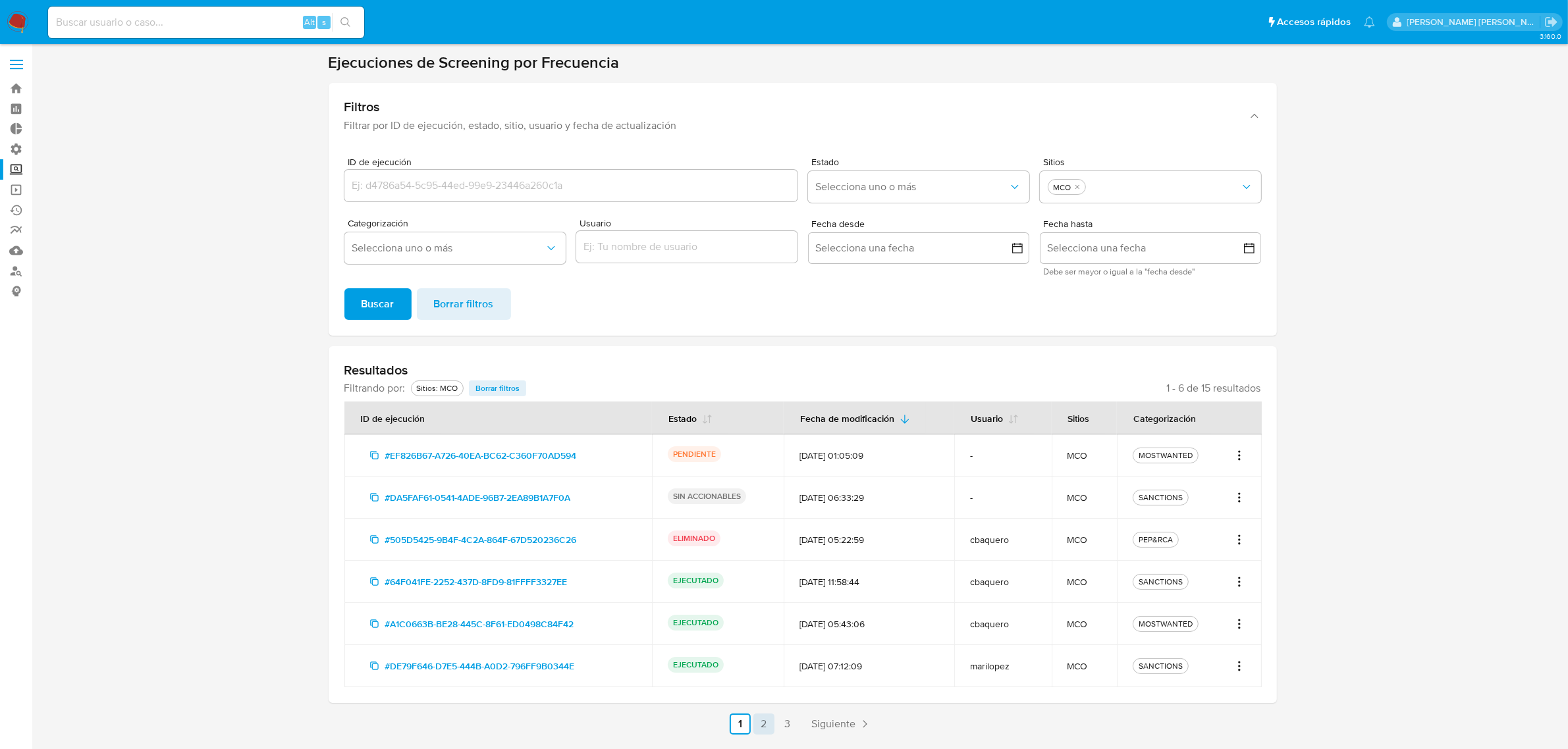
click at [765, 718] on link "2" at bounding box center [763, 724] width 21 height 21
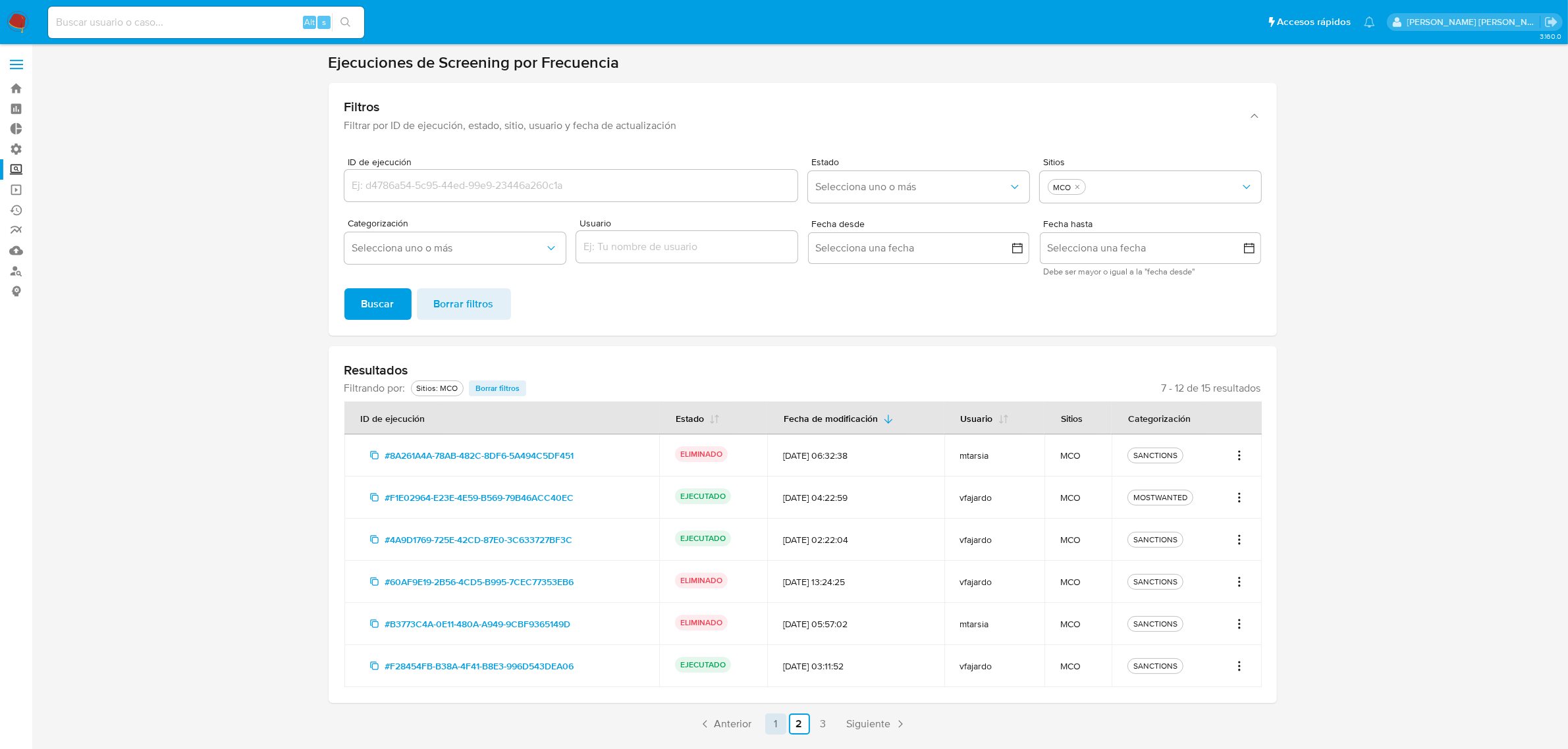
click at [772, 719] on link "1" at bounding box center [775, 724] width 21 height 21
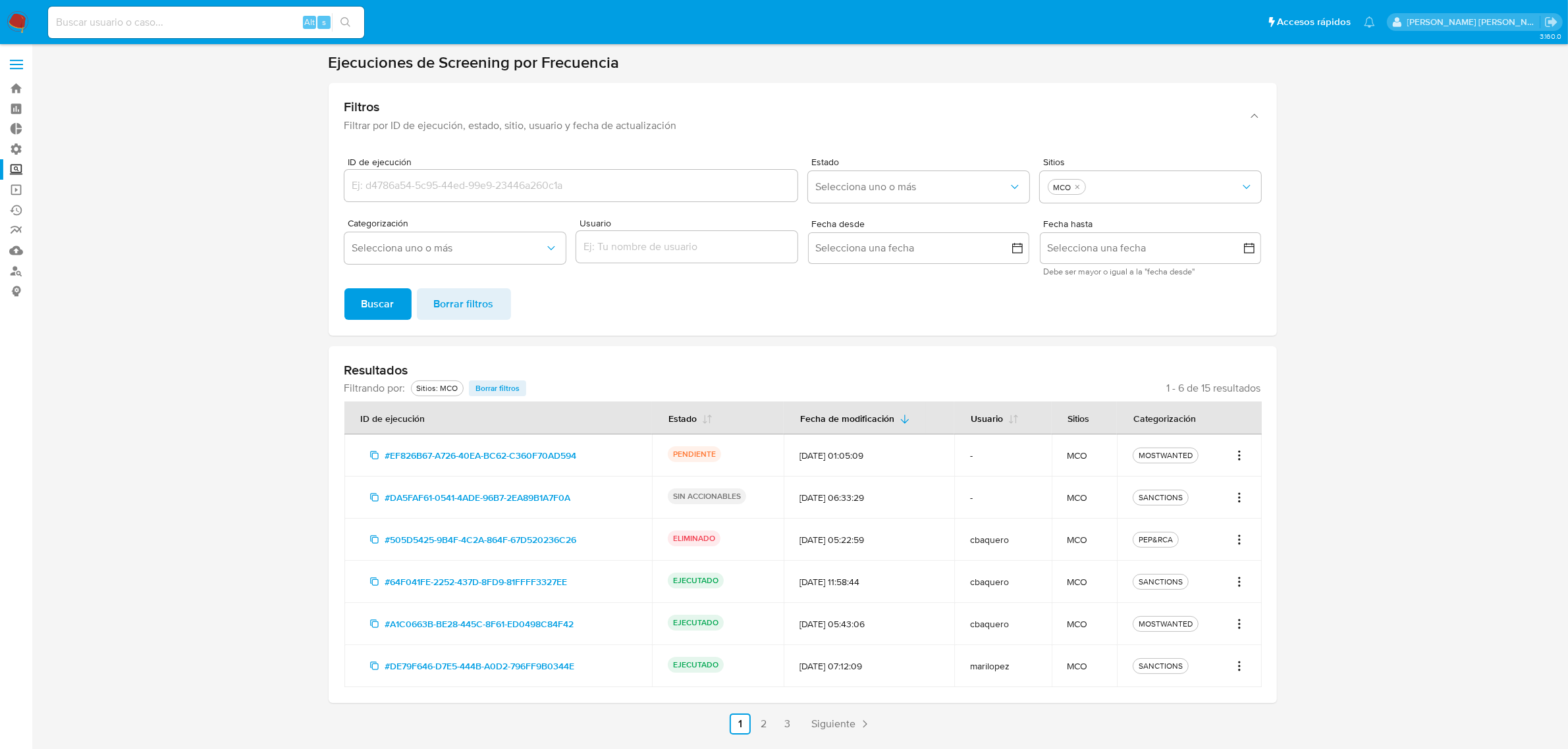
click at [1232, 454] on icon "Acciones" at bounding box center [1238, 456] width 13 height 16
click at [1208, 491] on button "Ver detalles" at bounding box center [1196, 484] width 99 height 31
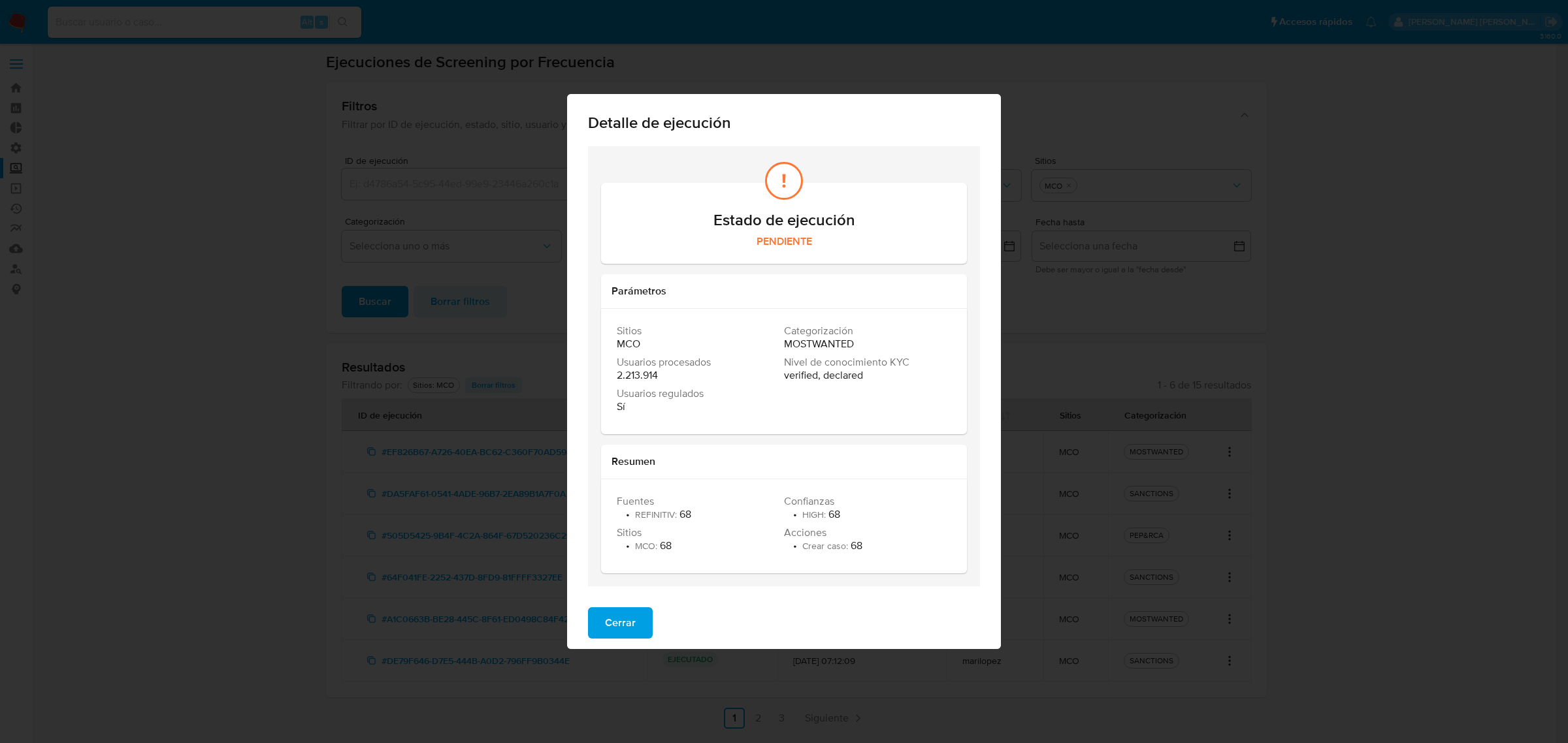
click at [609, 630] on span "Cerrar" at bounding box center [620, 623] width 30 height 29
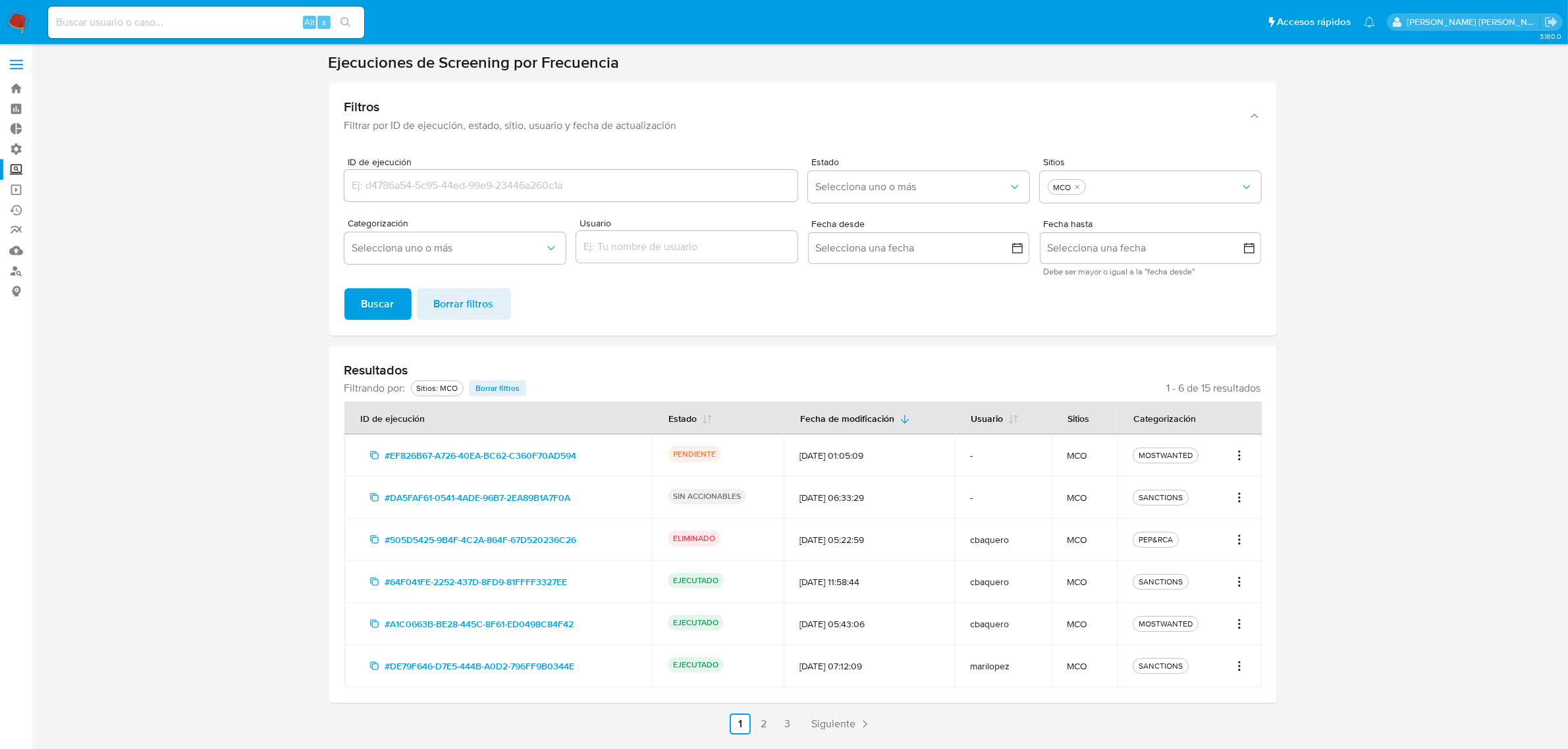
click at [1239, 623] on icon "Acciones" at bounding box center [1238, 623] width 1 height 1
click at [1216, 648] on button "Ver detalles" at bounding box center [1196, 653] width 99 height 31
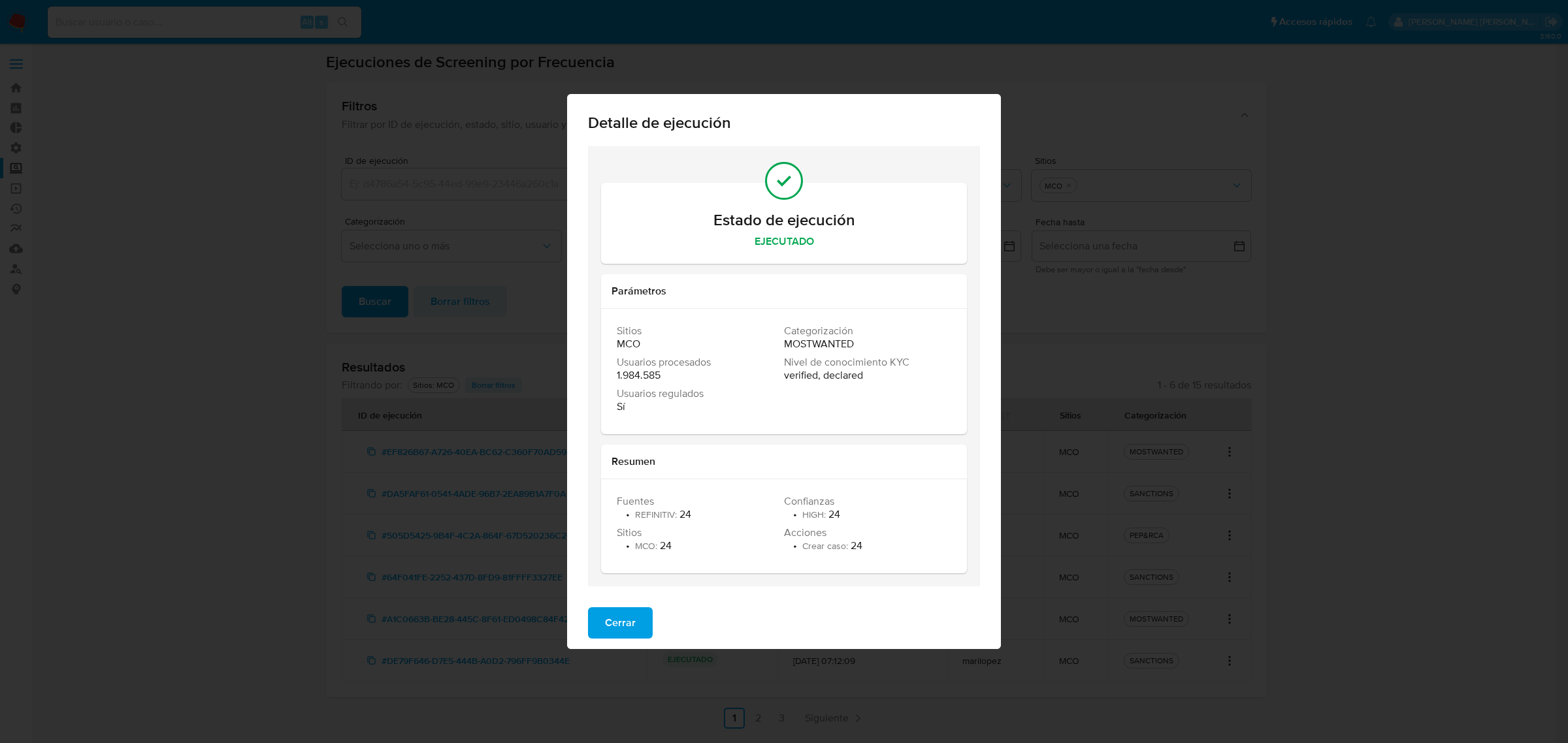
click at [626, 628] on span "Cerrar" at bounding box center [620, 623] width 30 height 29
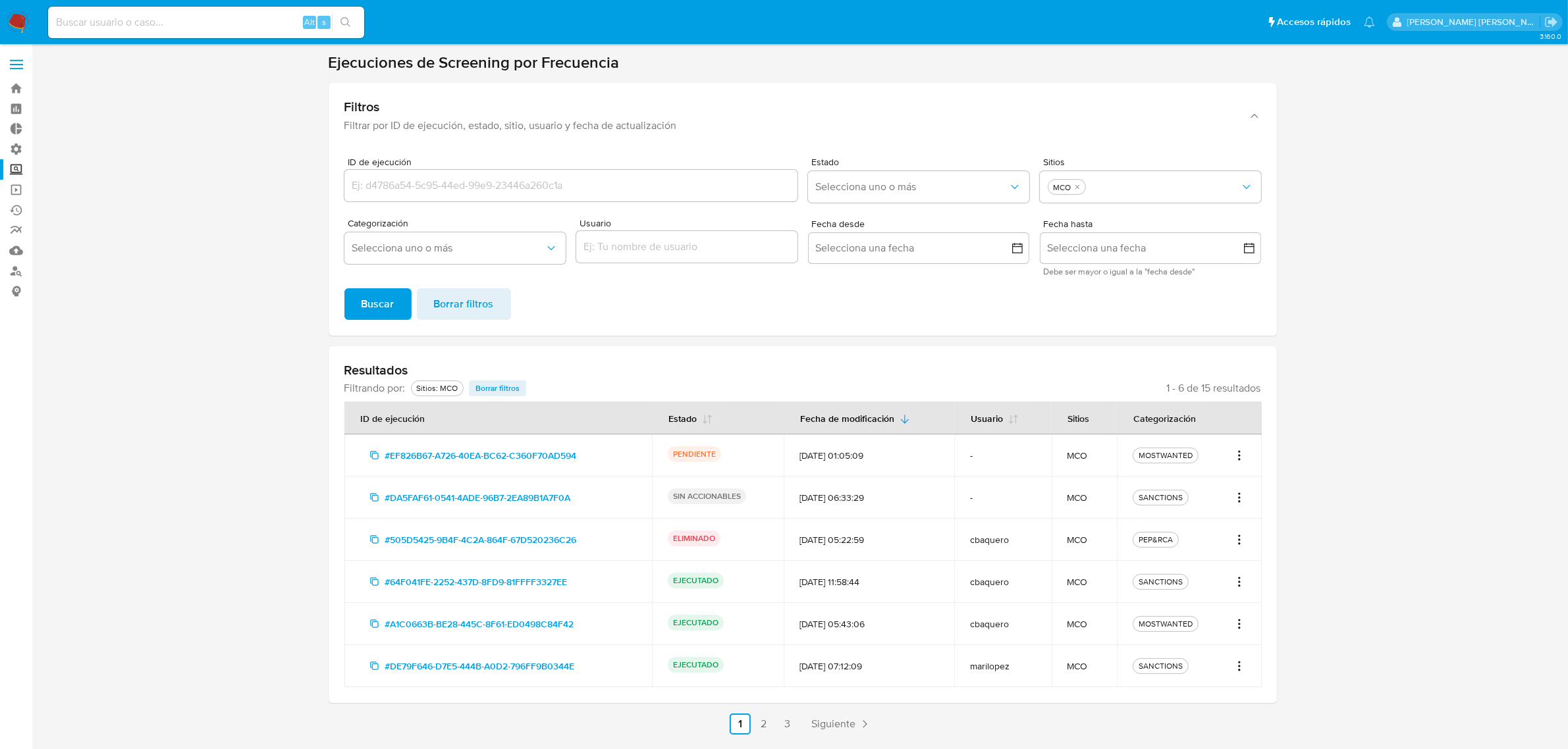
click at [13, 57] on label at bounding box center [16, 64] width 33 height 28
click at [0, 0] on input "checkbox" at bounding box center [0, 0] width 0 height 0
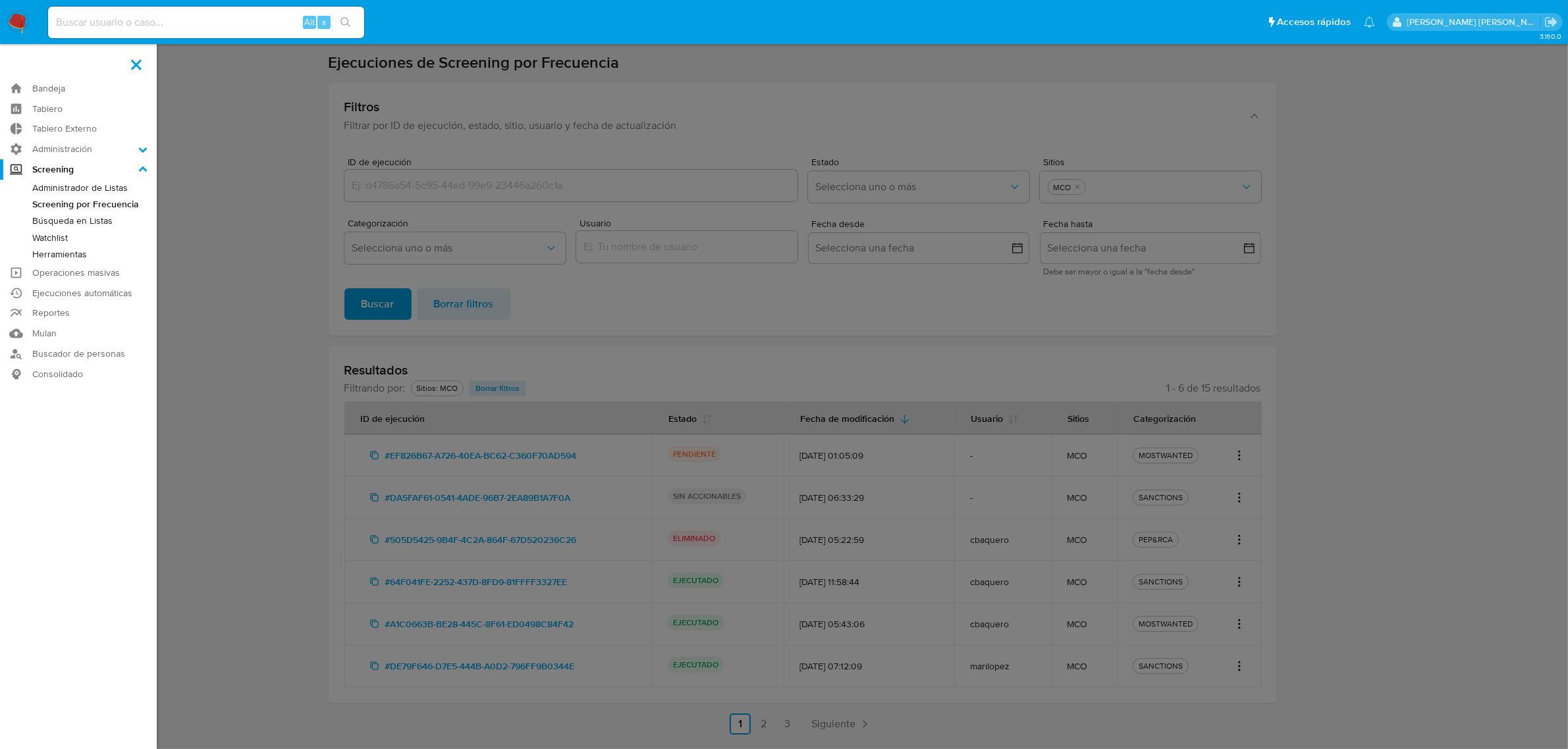
click at [238, 366] on label at bounding box center [784, 374] width 1568 height 749
click at [0, 0] on input "checkbox" at bounding box center [0, 0] width 0 height 0
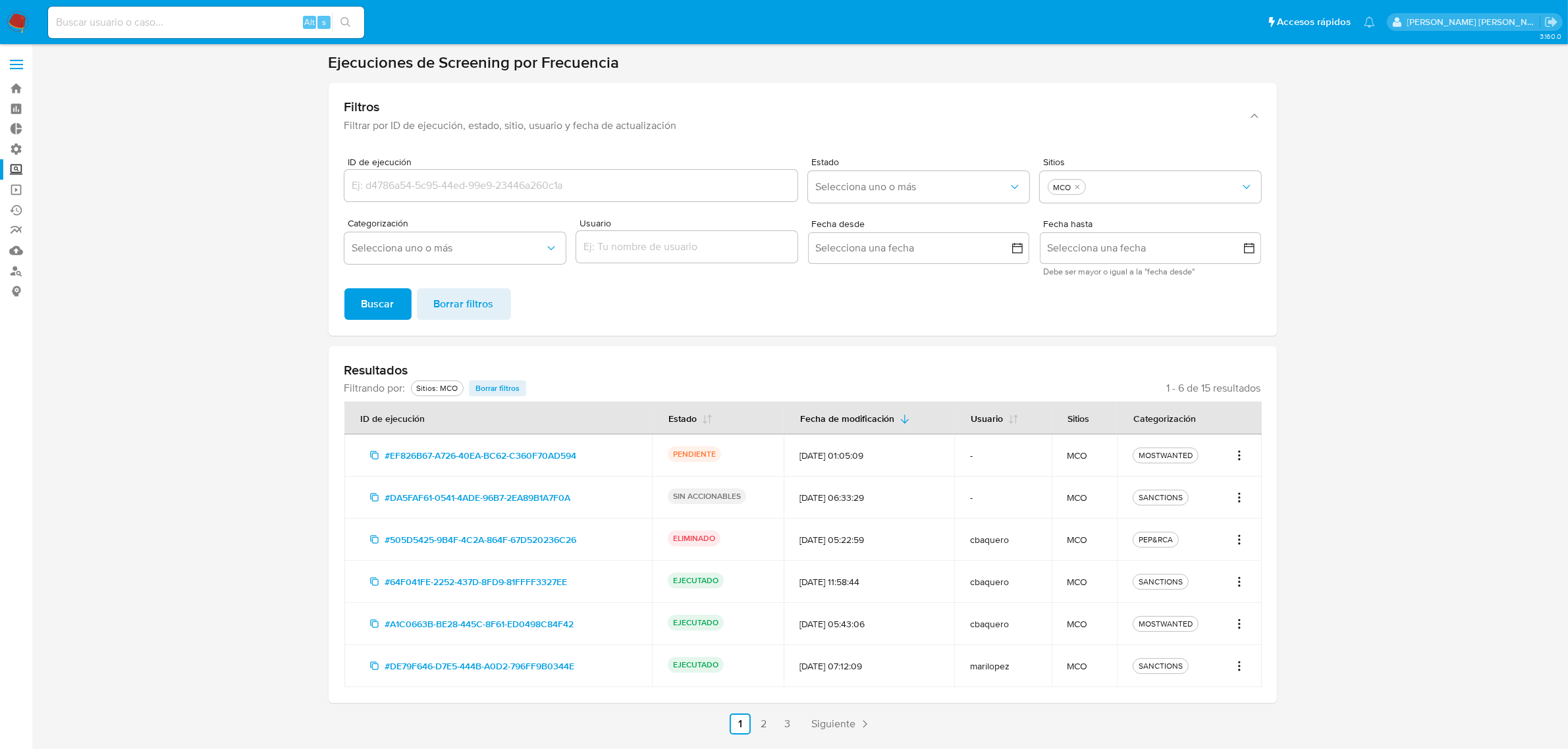
click at [1243, 460] on icon "Acciones" at bounding box center [1238, 456] width 13 height 16
click at [1442, 428] on section at bounding box center [802, 393] width 1510 height 682
click at [11, 57] on label at bounding box center [16, 64] width 33 height 28
click at [0, 0] on input "checkbox" at bounding box center [0, 0] width 0 height 0
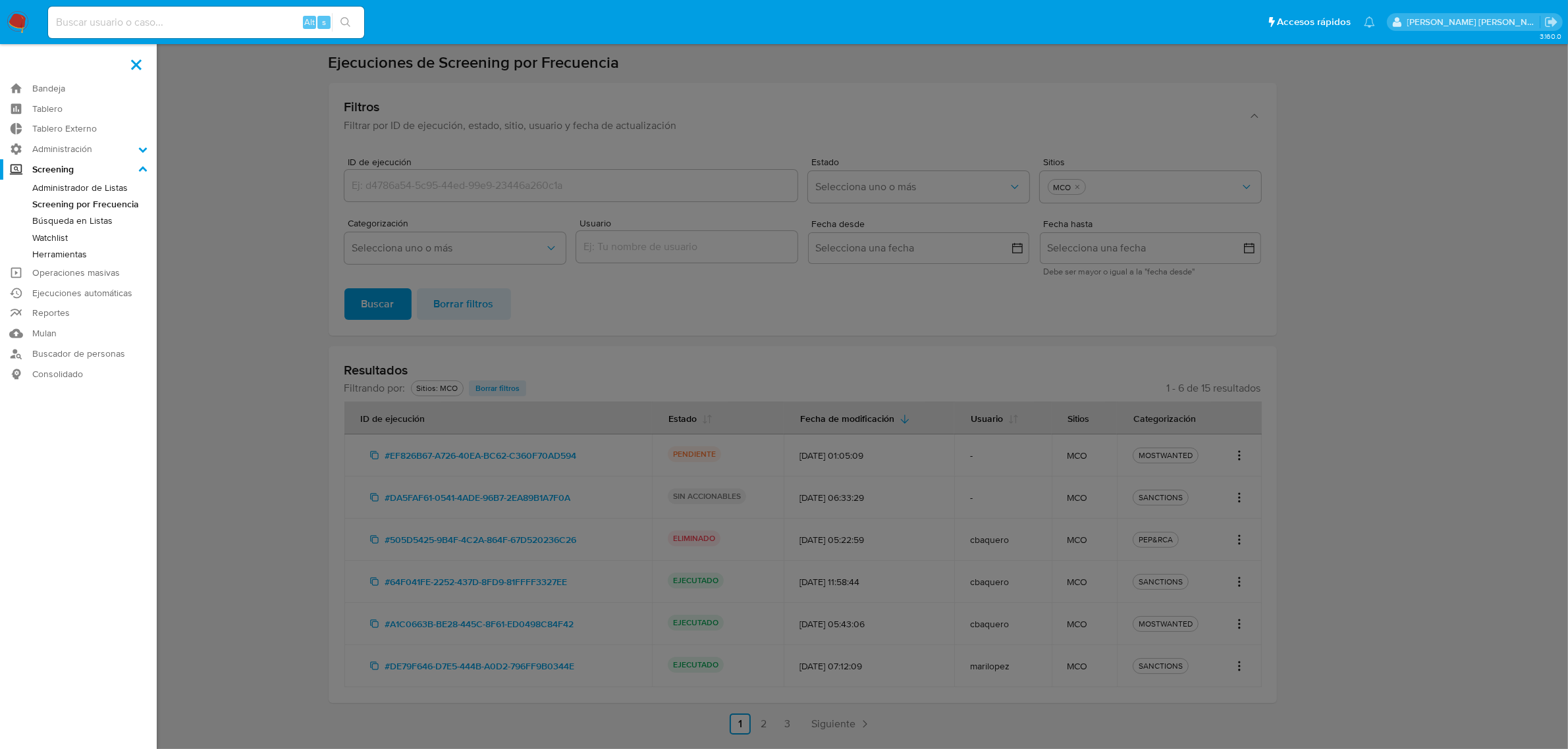
click at [67, 201] on link "Screening por Frecuencia" at bounding box center [78, 204] width 156 height 16
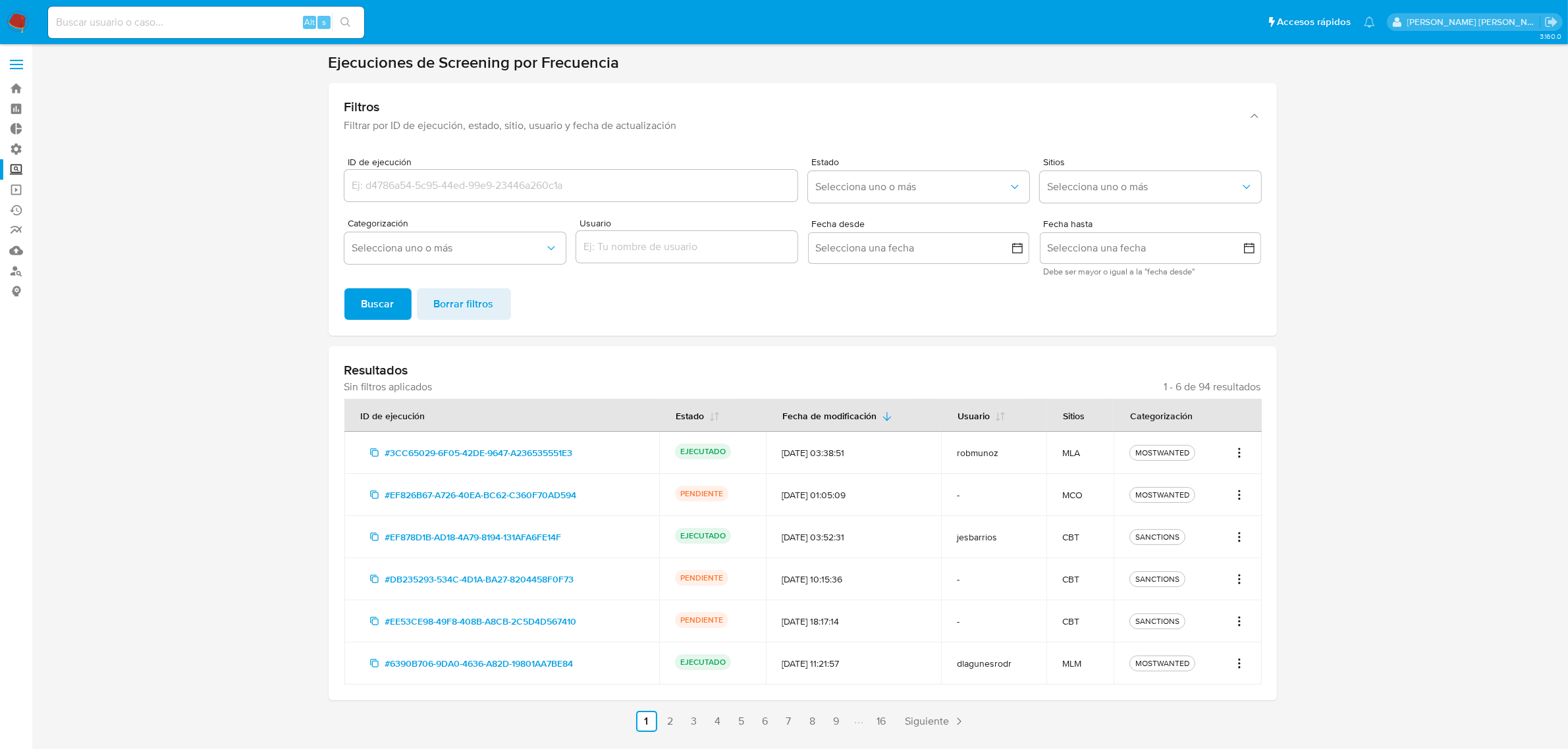
click at [1163, 496] on div "MOSTWANTED" at bounding box center [1162, 495] width 59 height 12
click at [1238, 489] on icon "Acciones" at bounding box center [1238, 495] width 13 height 16
click at [1202, 518] on button "Ver detalles" at bounding box center [1196, 524] width 99 height 31
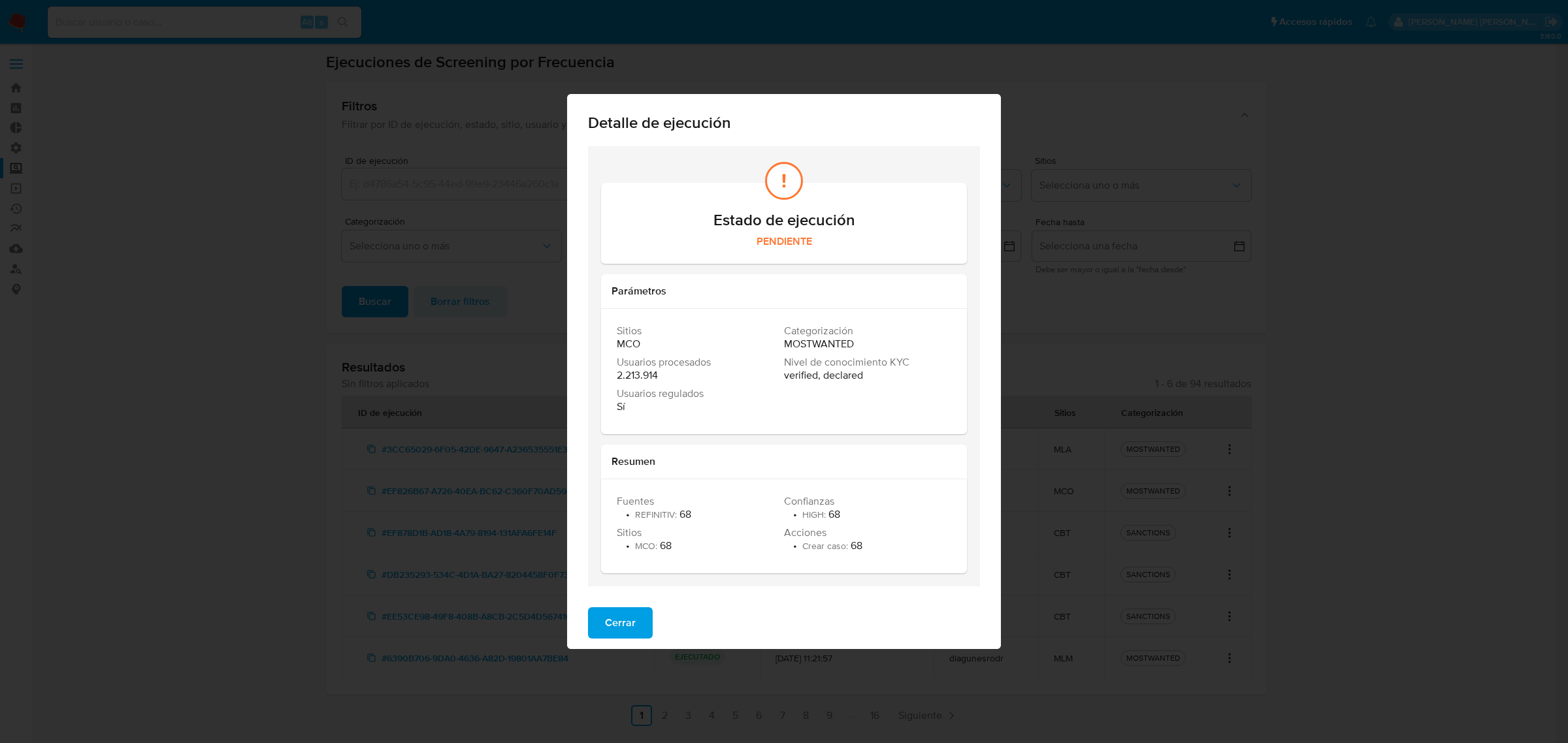
click at [619, 625] on span "Cerrar" at bounding box center [620, 623] width 30 height 29
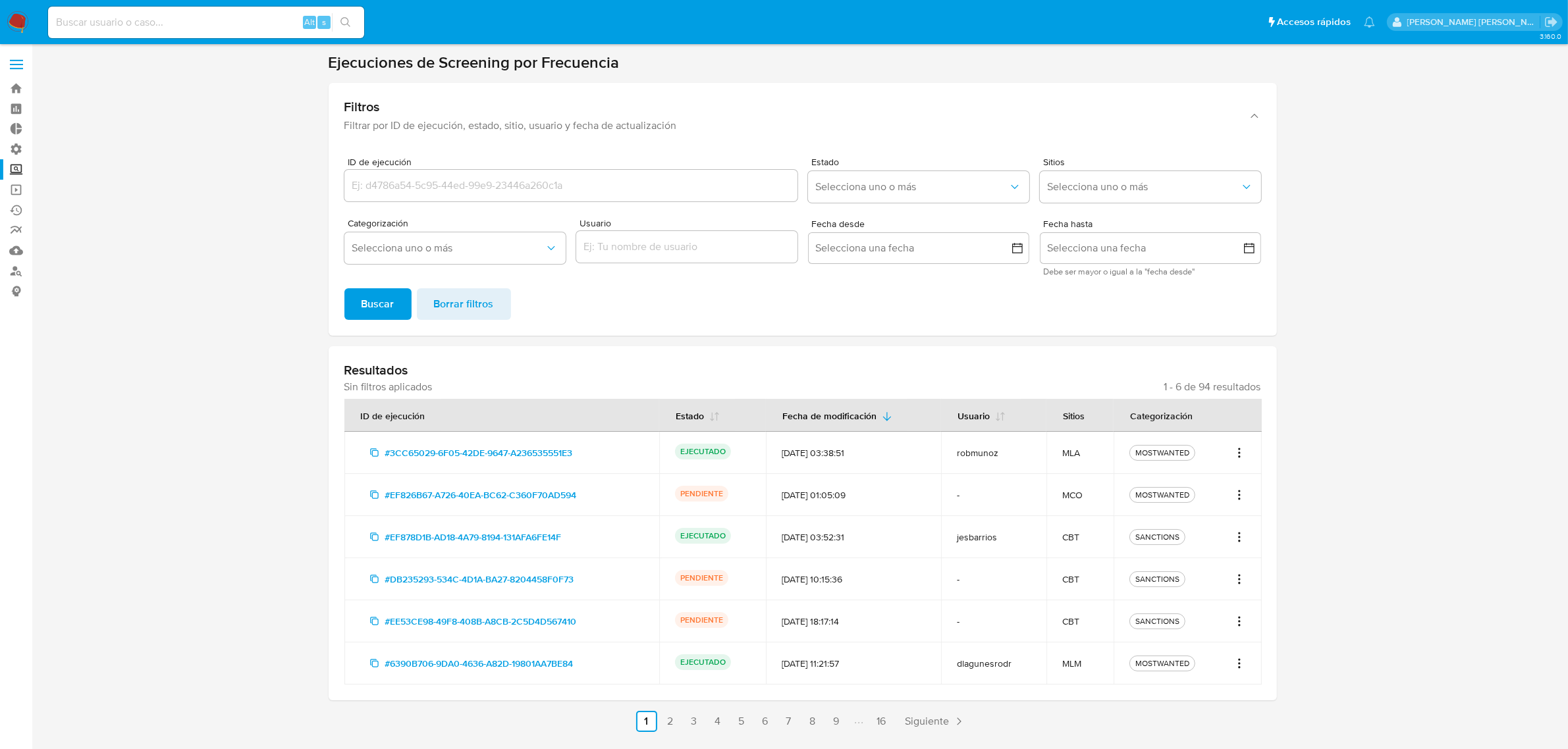
click at [1238, 496] on icon "Acciones" at bounding box center [1238, 495] width 13 height 16
click at [1279, 371] on section at bounding box center [802, 392] width 1510 height 680
click at [22, 61] on label at bounding box center [16, 64] width 33 height 28
click at [0, 0] on input "checkbox" at bounding box center [0, 0] width 0 height 0
